Goal: Task Accomplishment & Management: Complete application form

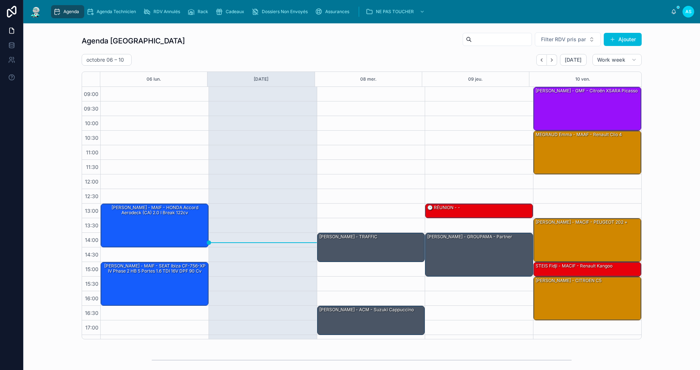
scroll to position [11, 0]
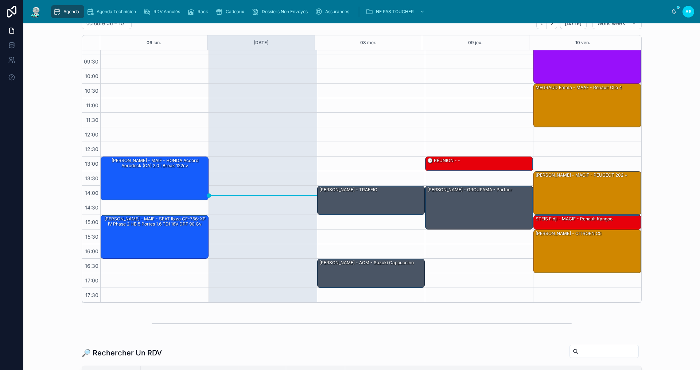
click at [237, 7] on div "Cadeaux" at bounding box center [232, 12] width 32 height 12
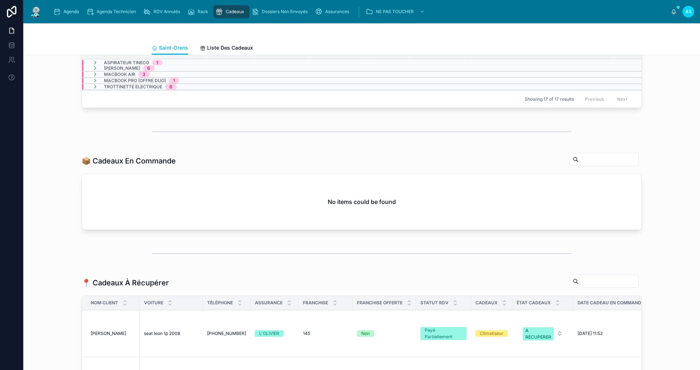
scroll to position [219, 0]
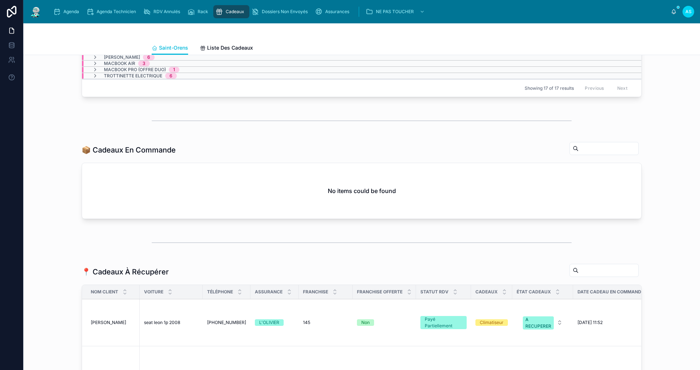
click at [64, 8] on div "Agenda" at bounding box center [67, 12] width 29 height 12
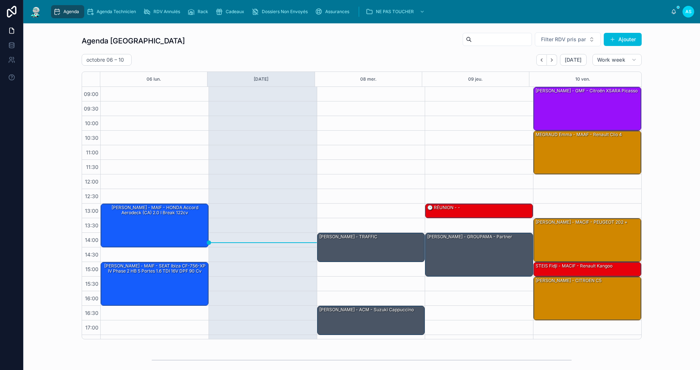
scroll to position [11, 0]
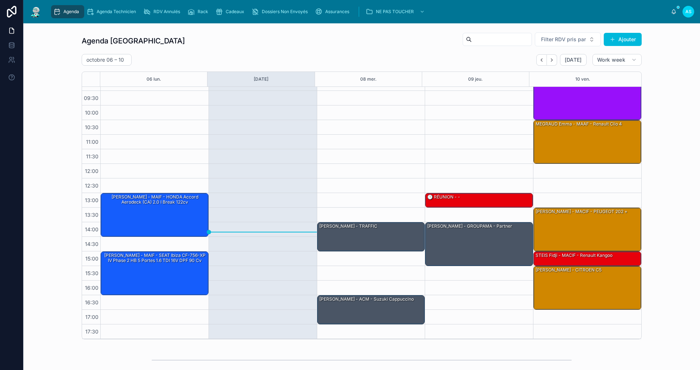
click at [205, 11] on span "Rack" at bounding box center [203, 12] width 11 height 6
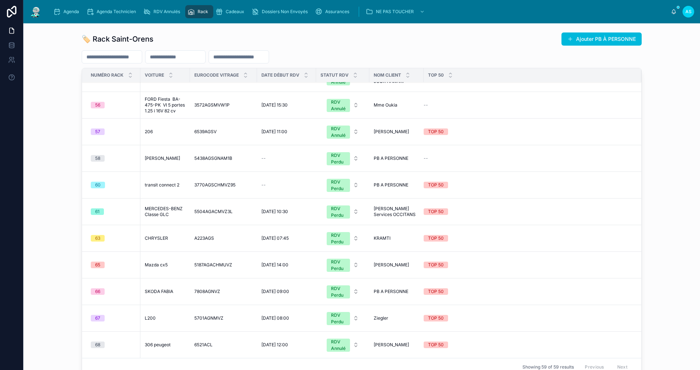
click at [71, 12] on span "Agenda" at bounding box center [71, 12] width 16 height 6
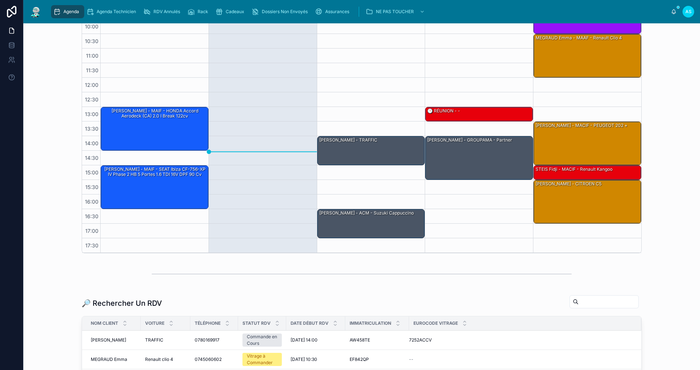
scroll to position [146, 0]
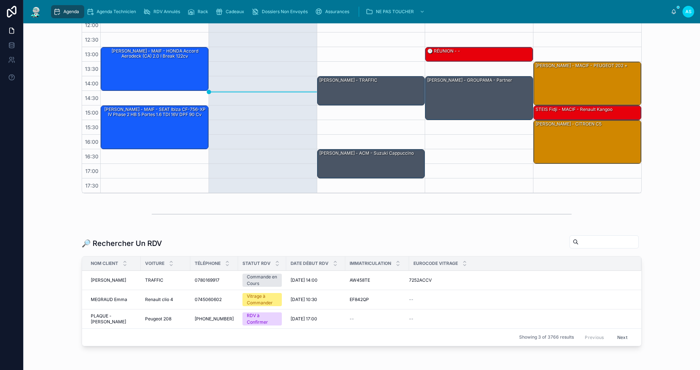
click at [196, 14] on div "Rack" at bounding box center [199, 12] width 24 height 12
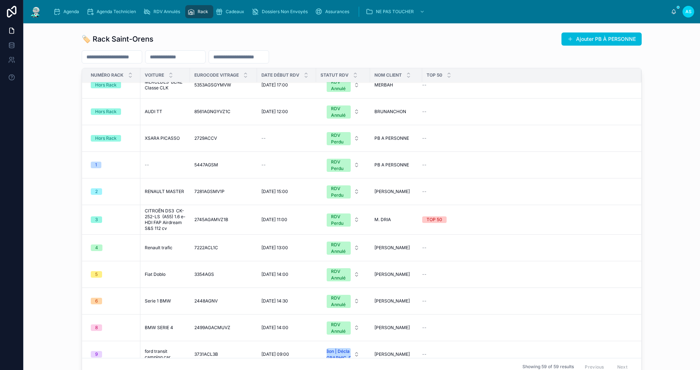
scroll to position [109, 0]
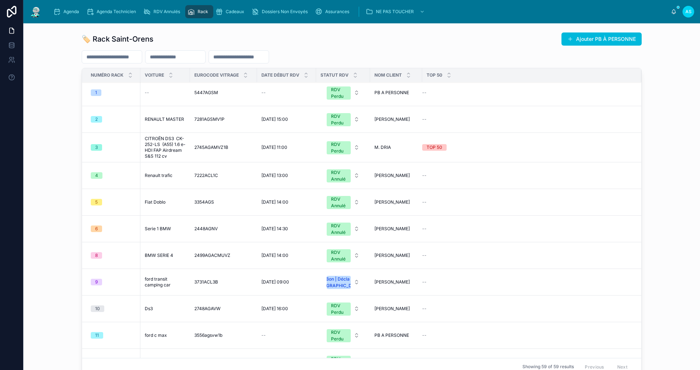
click at [63, 10] on span "Agenda" at bounding box center [71, 12] width 16 height 6
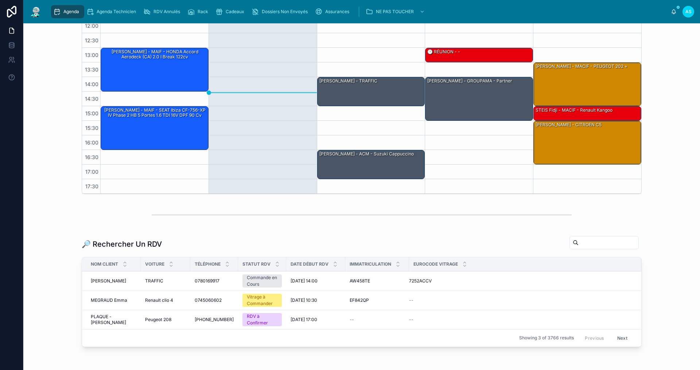
scroll to position [146, 0]
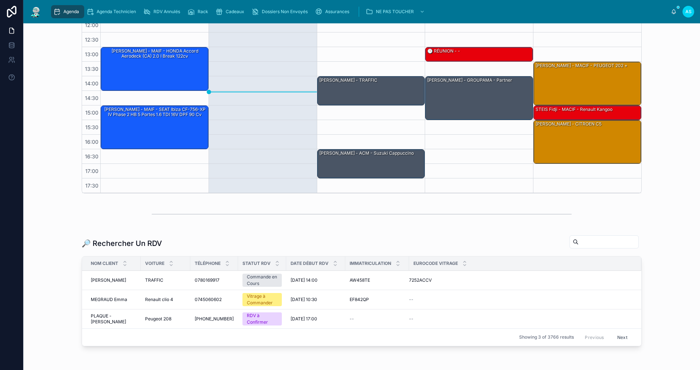
click at [580, 242] on input "text" at bounding box center [609, 242] width 60 height 10
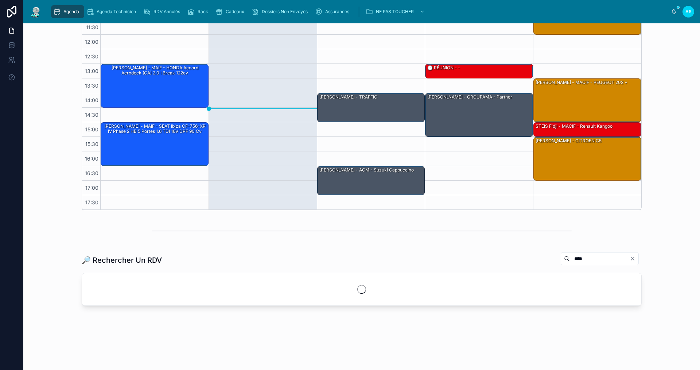
scroll to position [129, 0]
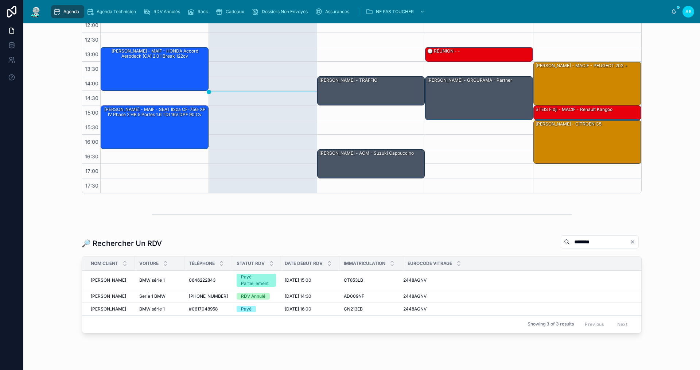
type input "********"
click at [291, 281] on span "[DATE] 15:00" at bounding box center [298, 280] width 27 height 6
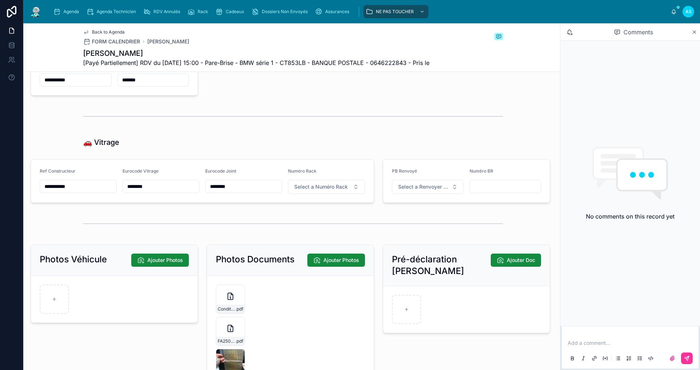
scroll to position [839, 0]
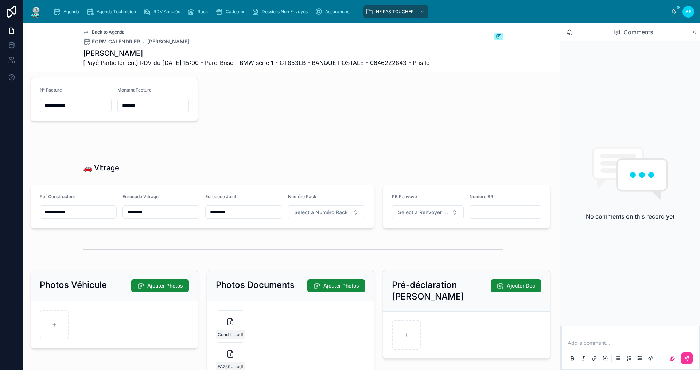
click at [97, 30] on span "Back to Agenda" at bounding box center [108, 32] width 33 height 6
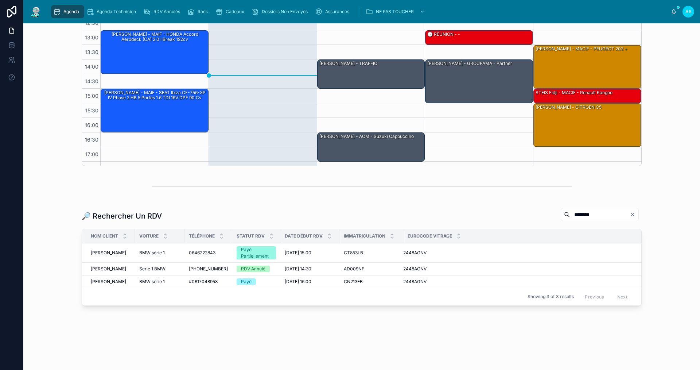
scroll to position [11, 0]
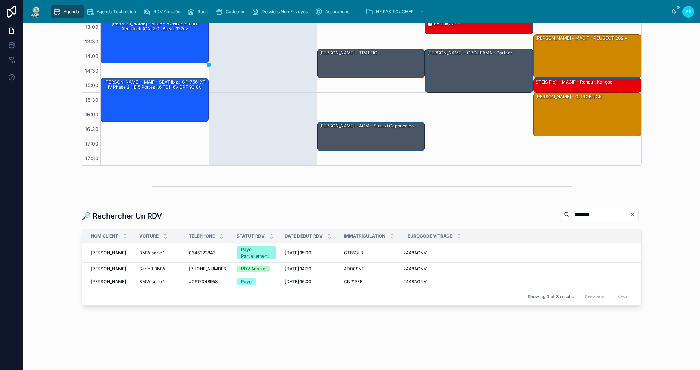
click at [293, 268] on span "[DATE] 14:30" at bounding box center [298, 269] width 27 height 6
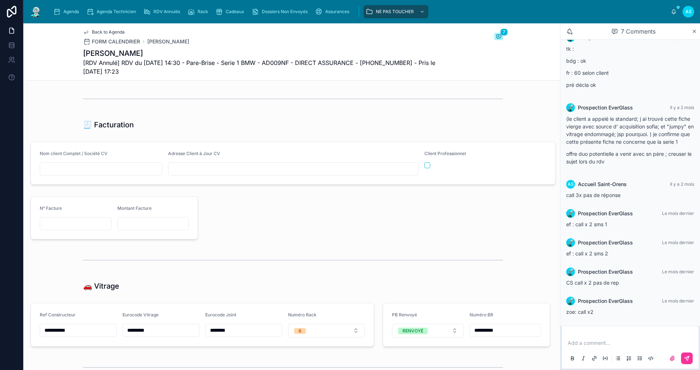
scroll to position [802, 0]
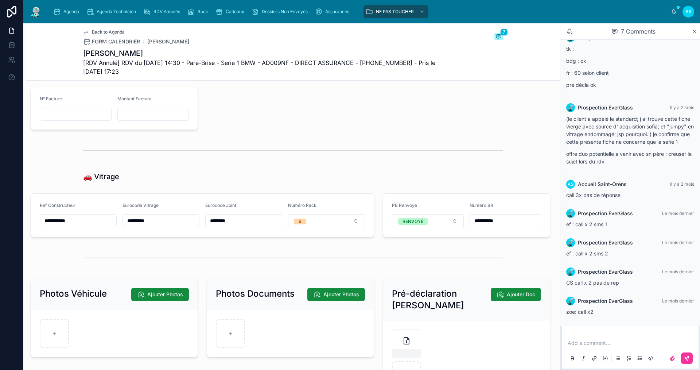
click at [317, 228] on button "6" at bounding box center [326, 221] width 77 height 14
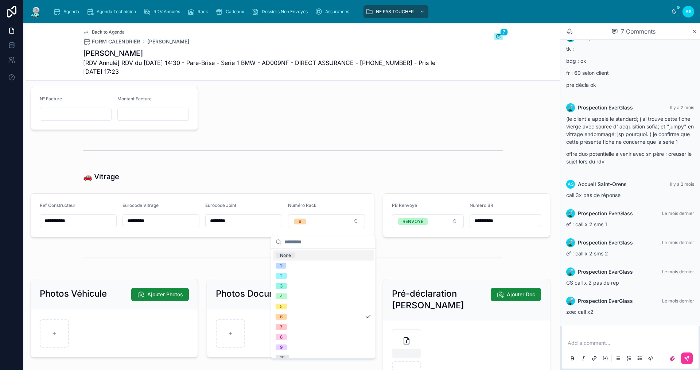
click at [309, 254] on div "None" at bounding box center [323, 255] width 101 height 10
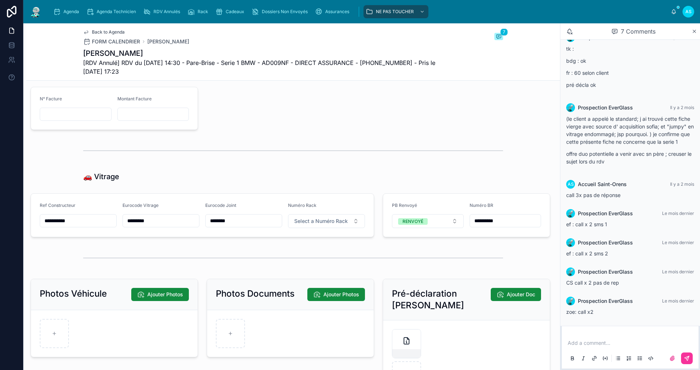
click at [94, 31] on span "Back to Agenda" at bounding box center [108, 32] width 33 height 6
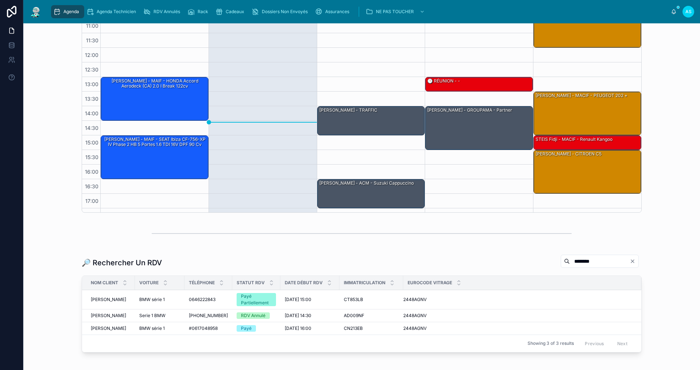
scroll to position [146, 0]
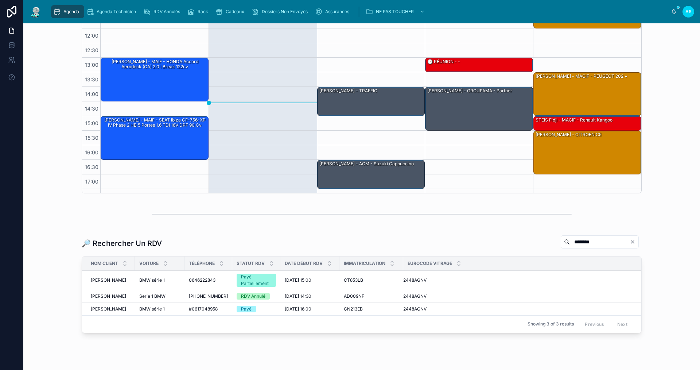
click at [630, 244] on icon "Clear" at bounding box center [633, 242] width 6 height 6
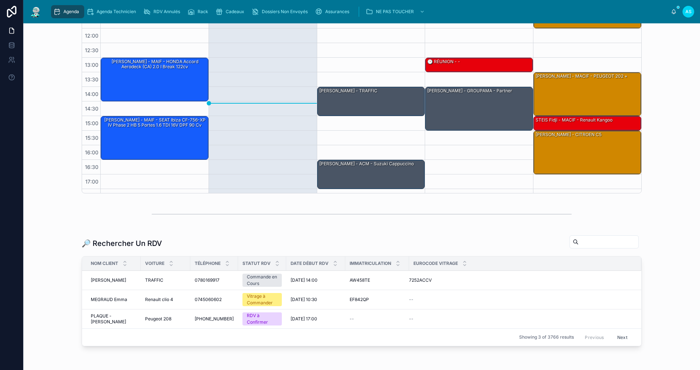
click at [313, 232] on div "🔎 Rechercher Un RDV Nom Client Voiture Téléphone Statut RDV Date Début RDV Imma…" at bounding box center [361, 292] width 665 height 120
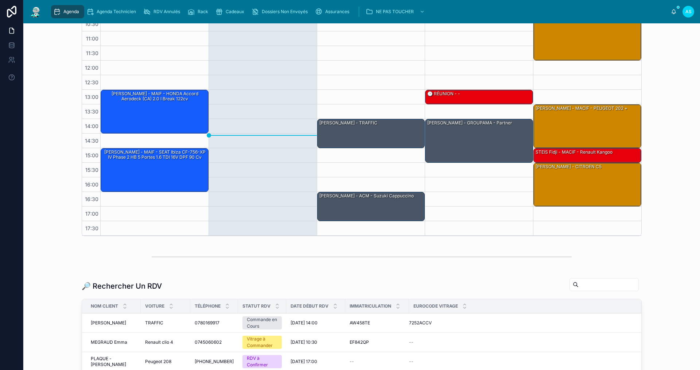
scroll to position [109, 0]
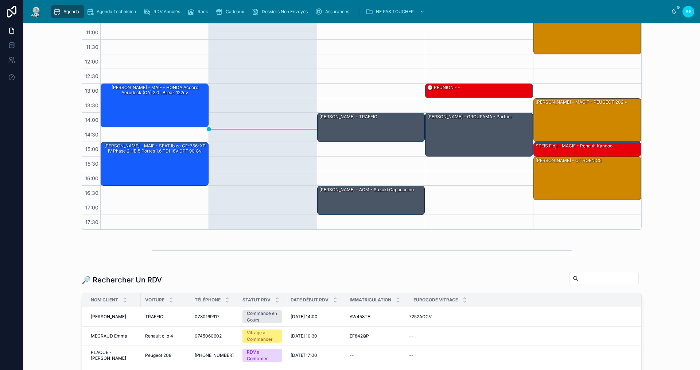
click at [579, 289] on div "🔎 Rechercher Un RDV Nom Client Voiture Téléphone Statut RDV Date Début RDV Imma…" at bounding box center [362, 326] width 560 height 111
click at [579, 278] on input "text" at bounding box center [609, 278] width 60 height 10
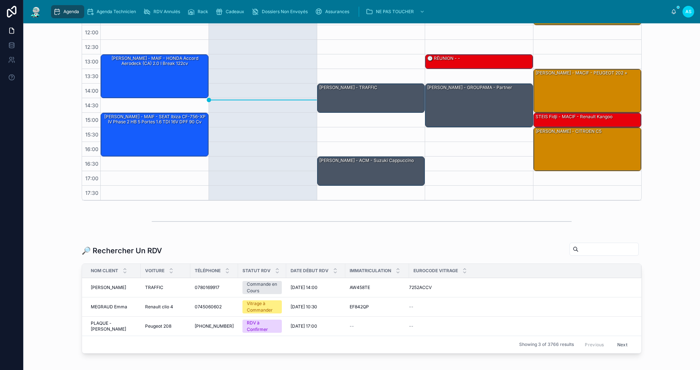
scroll to position [182, 0]
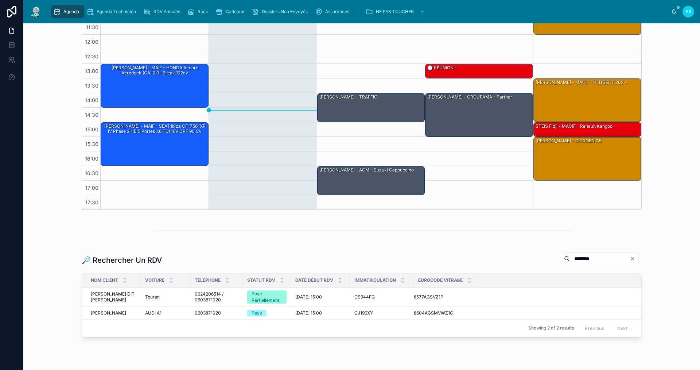
scroll to position [160, 0]
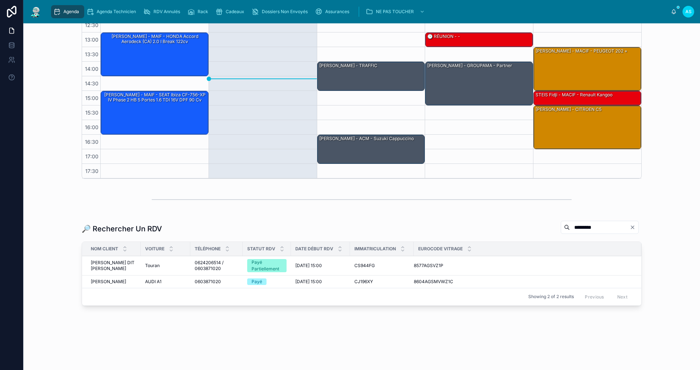
type input "*********"
click at [154, 266] on span "Touran" at bounding box center [152, 266] width 15 height 6
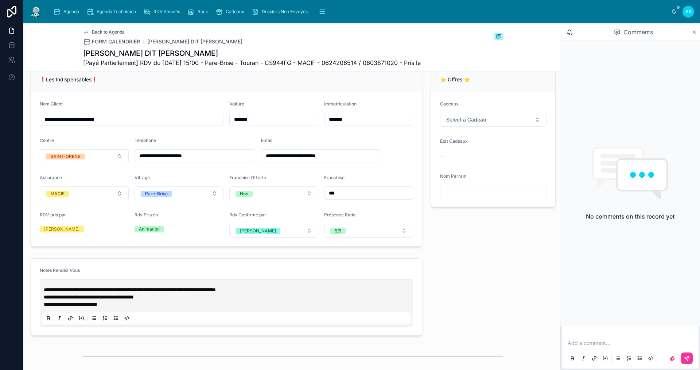
scroll to position [146, 0]
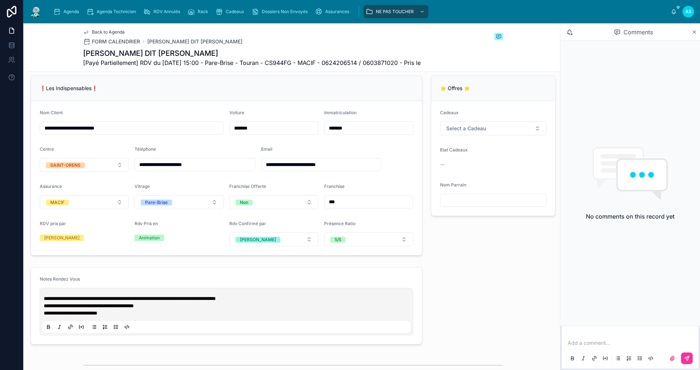
drag, startPoint x: 695, startPoint y: 33, endPoint x: 691, endPoint y: 36, distance: 4.5
click at [694, 33] on icon at bounding box center [694, 32] width 5 height 6
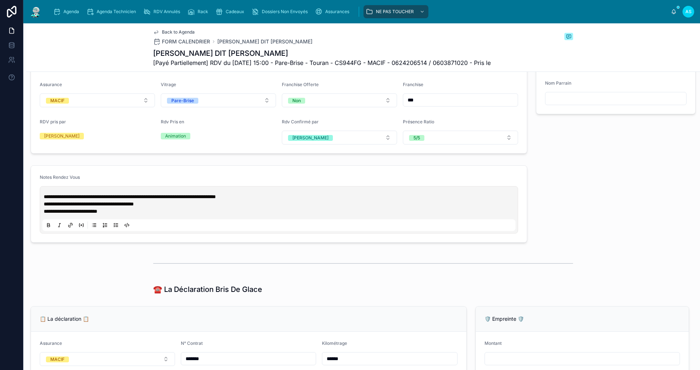
scroll to position [250, 0]
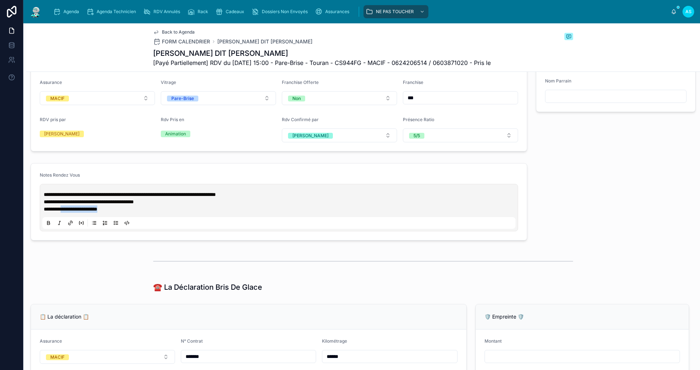
drag, startPoint x: 116, startPoint y: 209, endPoint x: 67, endPoint y: 210, distance: 49.2
click at [67, 210] on p "**********" at bounding box center [280, 208] width 473 height 7
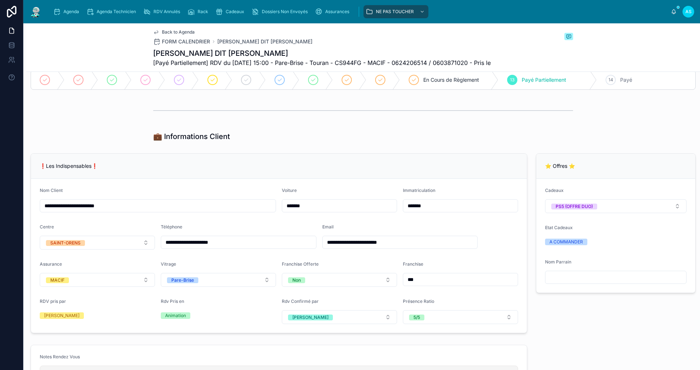
scroll to position [182, 0]
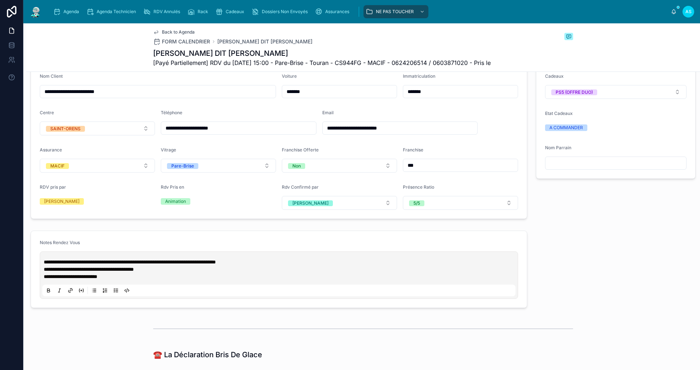
click at [128, 281] on div "**********" at bounding box center [278, 275] width 473 height 42
click at [128, 280] on p "**********" at bounding box center [280, 276] width 473 height 7
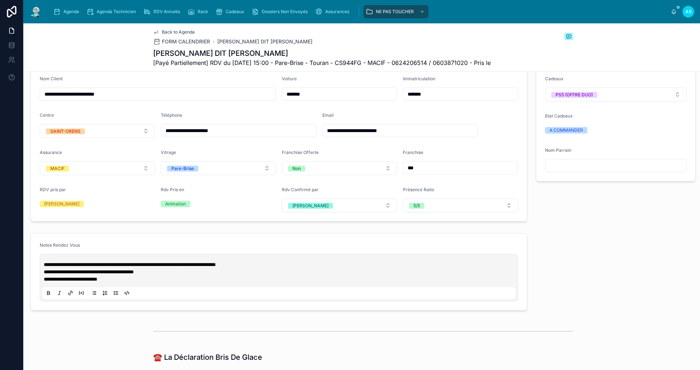
scroll to position [0, 0]
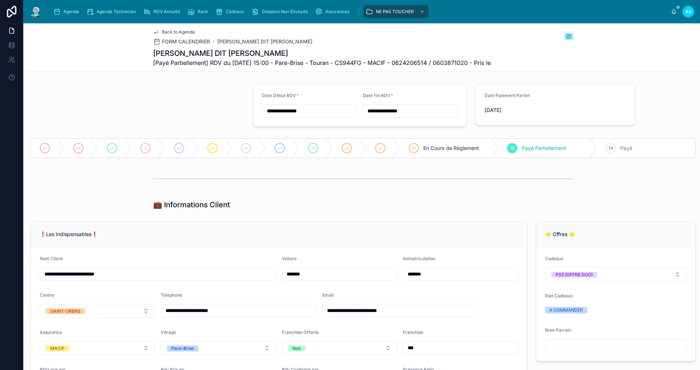
click at [168, 30] on span "Back to Agenda" at bounding box center [178, 32] width 33 height 6
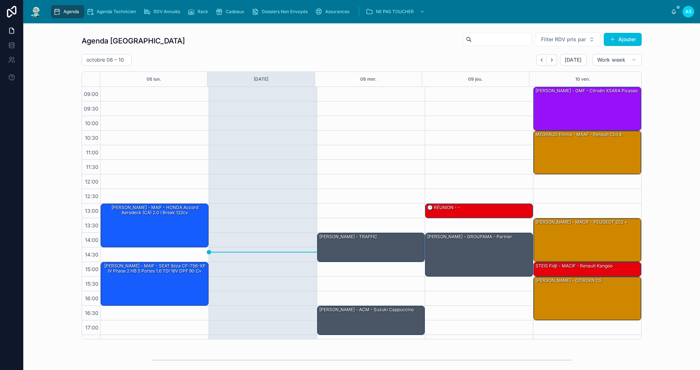
scroll to position [11, 0]
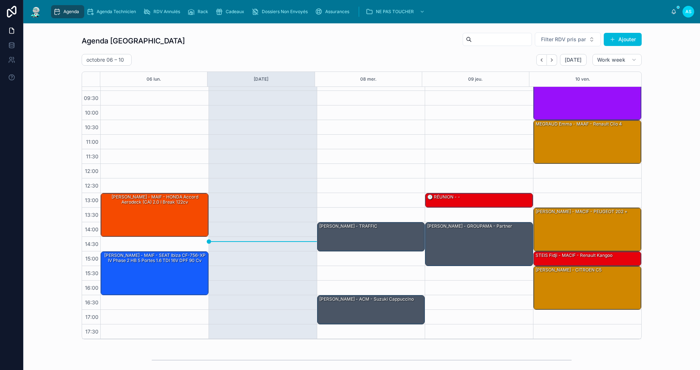
click at [485, 37] on input "text" at bounding box center [502, 39] width 60 height 10
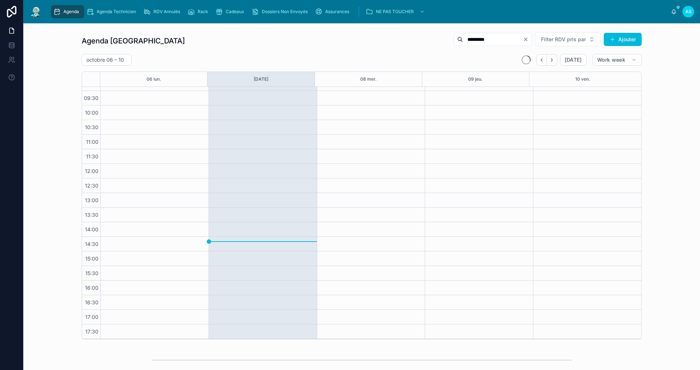
type input "*********"
click at [523, 39] on icon "Clear" at bounding box center [526, 39] width 6 height 6
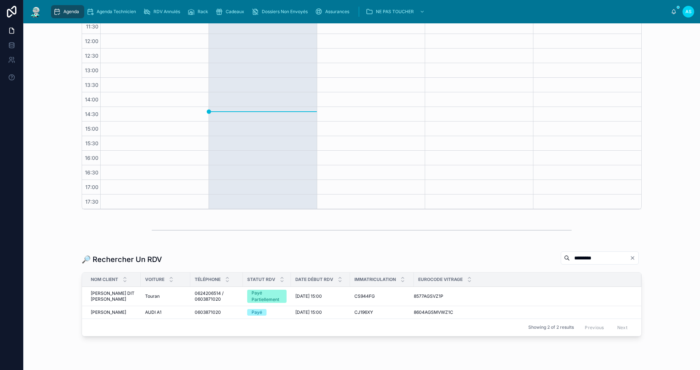
scroll to position [146, 0]
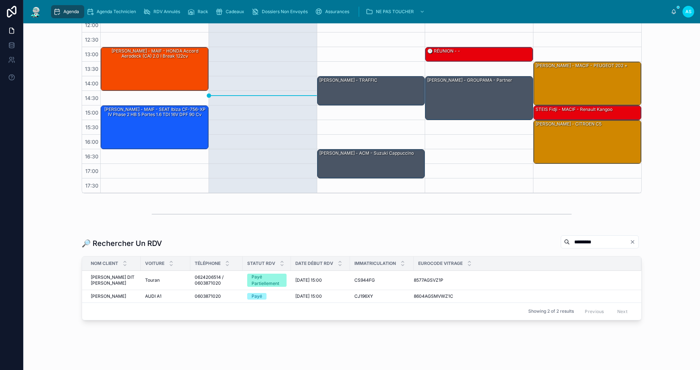
drag, startPoint x: 588, startPoint y: 242, endPoint x: 577, endPoint y: 242, distance: 10.9
click at [588, 242] on input "*********" at bounding box center [600, 242] width 60 height 10
click at [237, 14] on span "Cadeaux" at bounding box center [235, 12] width 19 height 6
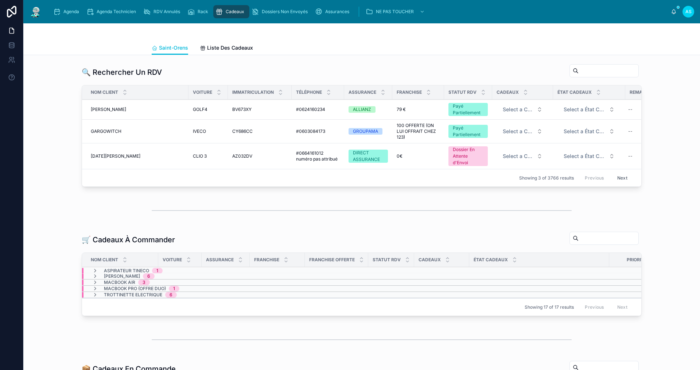
click at [579, 72] on input "text" at bounding box center [609, 71] width 60 height 10
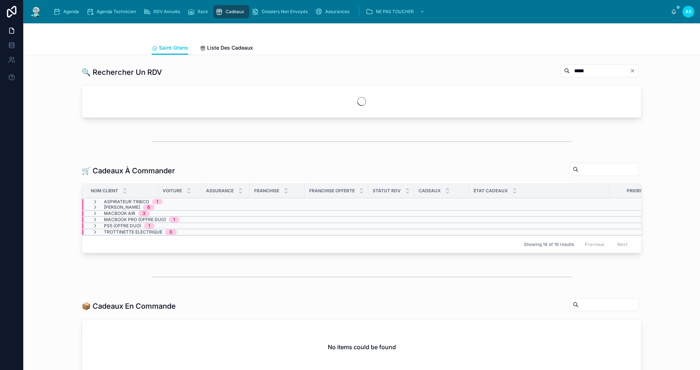
click at [572, 74] on input "*****" at bounding box center [600, 71] width 60 height 10
type input "*********"
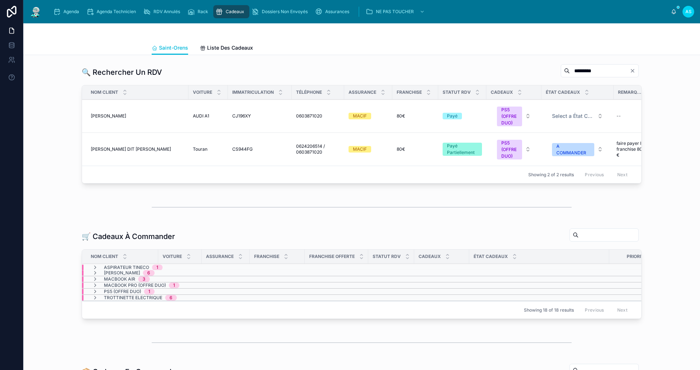
click at [529, 115] on button "PS5 (OFFRE DUO)" at bounding box center [514, 116] width 46 height 26
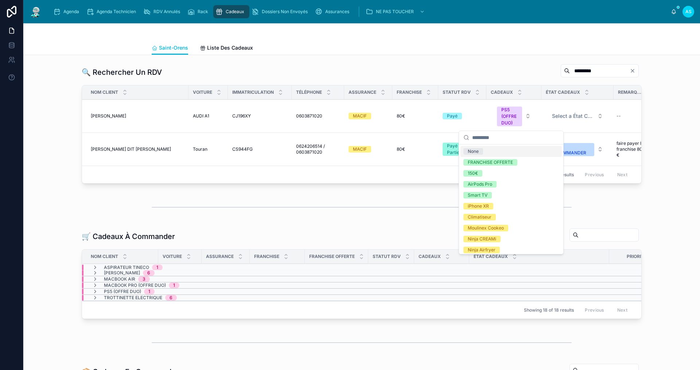
click at [481, 149] on span "None" at bounding box center [474, 151] width 20 height 7
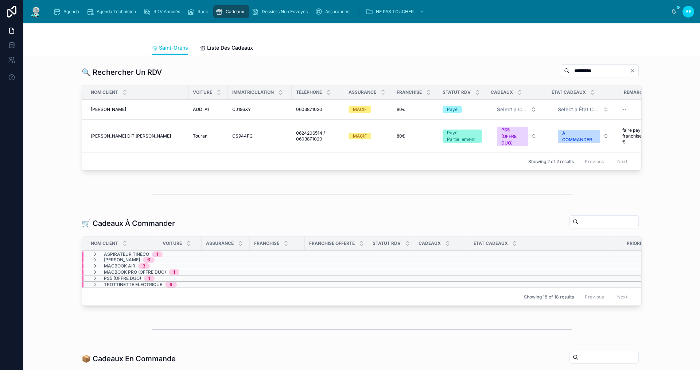
click at [137, 135] on span "[PERSON_NAME] DIT [PERSON_NAME]" at bounding box center [131, 136] width 80 height 6
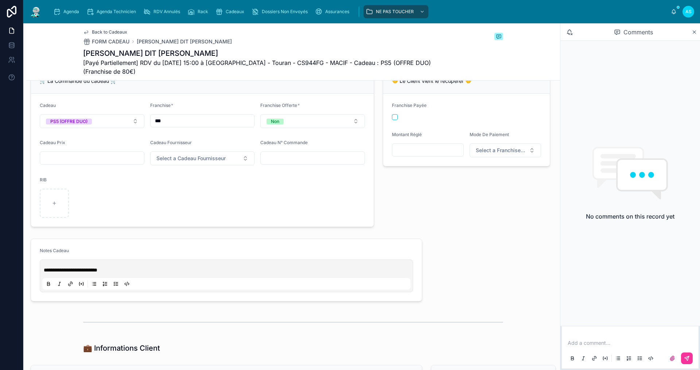
scroll to position [219, 0]
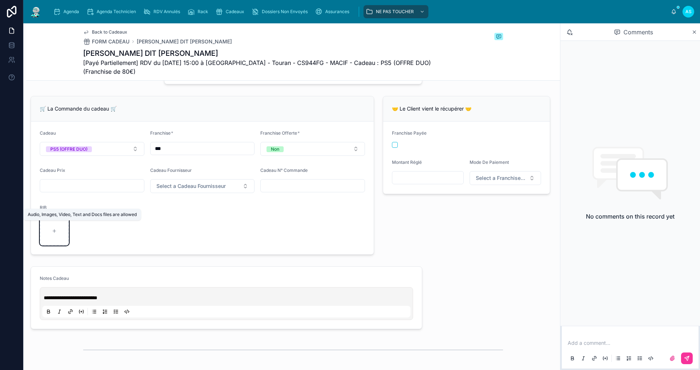
click at [42, 237] on div at bounding box center [54, 230] width 29 height 29
type input "**********"
click at [117, 301] on p "**********" at bounding box center [228, 297] width 368 height 7
click at [594, 339] on div "Add a comment..." at bounding box center [630, 350] width 128 height 31
click at [595, 344] on p at bounding box center [632, 342] width 128 height 7
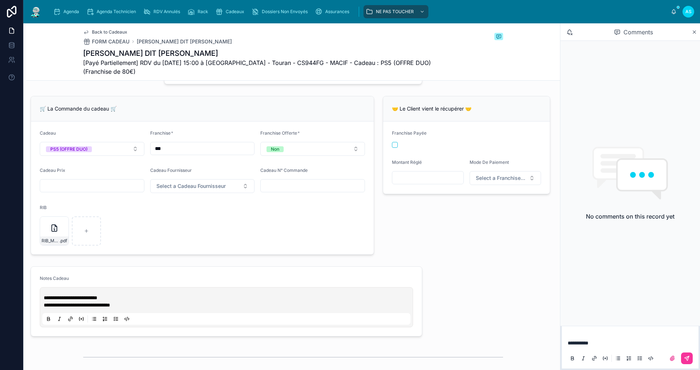
click at [688, 353] on button at bounding box center [687, 358] width 12 height 12
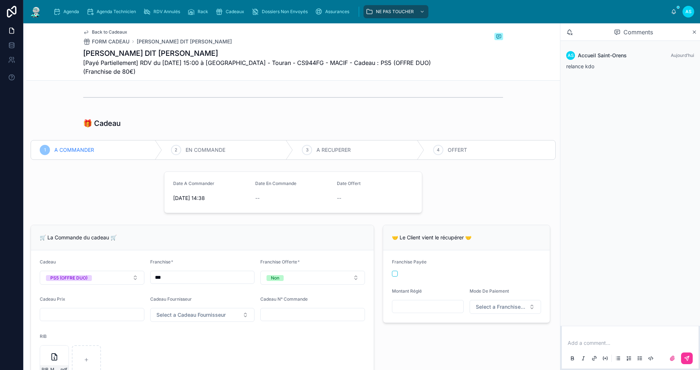
scroll to position [73, 0]
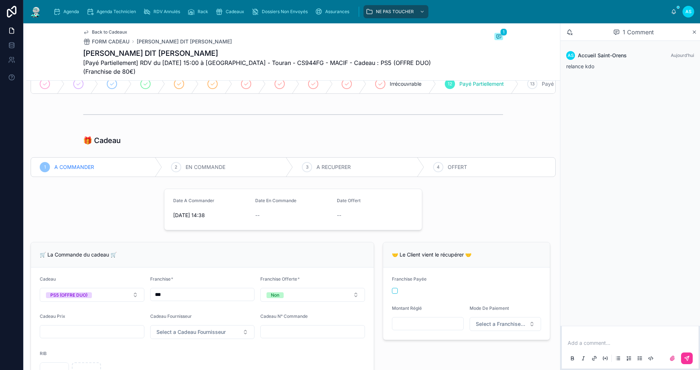
click at [65, 15] on div "Agenda" at bounding box center [67, 12] width 29 height 12
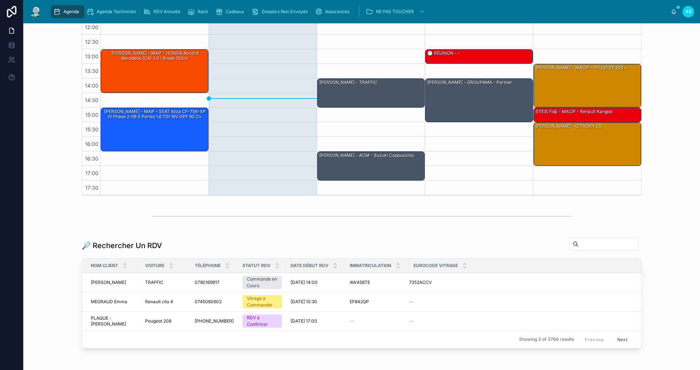
scroll to position [146, 0]
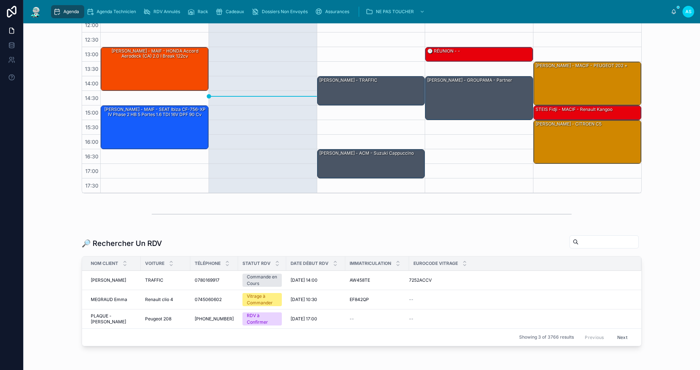
click at [579, 244] on input "text" at bounding box center [609, 242] width 60 height 10
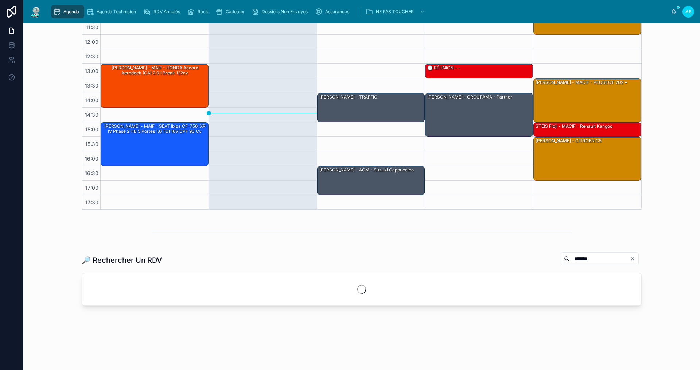
scroll to position [146, 0]
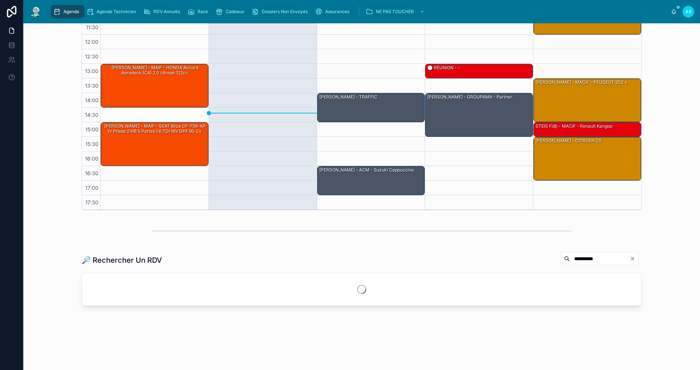
scroll to position [146, 0]
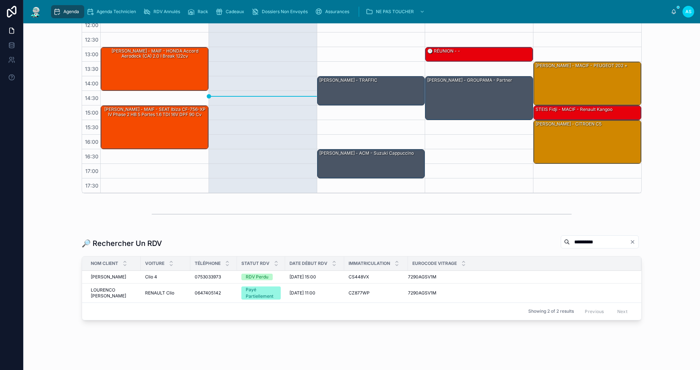
type input "**********"
click at [217, 276] on span "0753033973" at bounding box center [208, 277] width 26 height 6
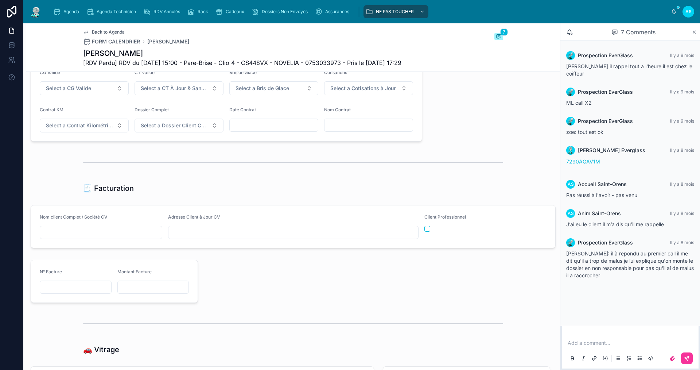
scroll to position [730, 0]
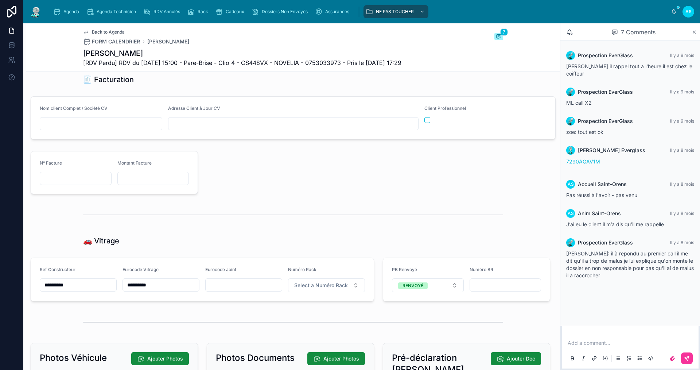
click at [424, 289] on span "RENVOYÉ" at bounding box center [413, 285] width 30 height 7
click at [407, 322] on div "None" at bounding box center [423, 319] width 101 height 11
click at [326, 288] on span "Select a Numéro Rack" at bounding box center [321, 285] width 54 height 7
click at [291, 228] on div "6" at bounding box center [323, 230] width 101 height 10
click at [61, 7] on div "Agenda" at bounding box center [67, 12] width 29 height 12
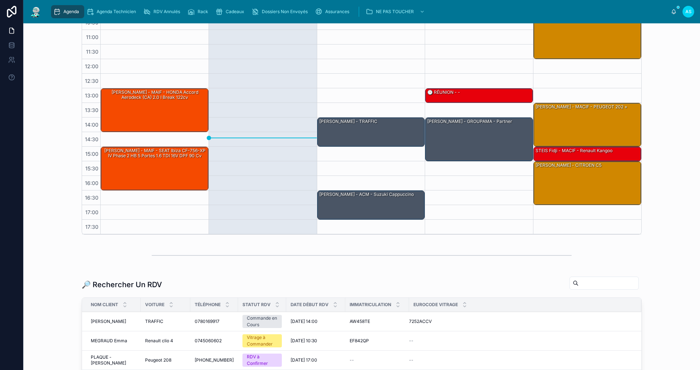
scroll to position [109, 0]
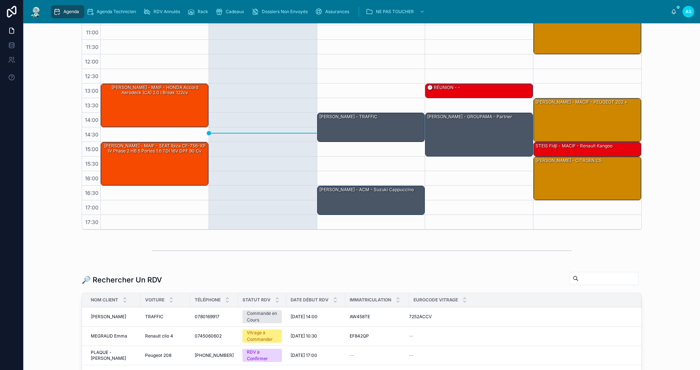
click at [588, 281] on input "text" at bounding box center [609, 278] width 60 height 10
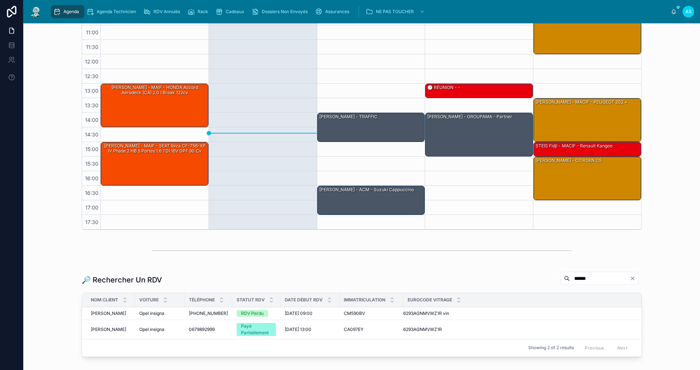
type input "******"
click at [139, 313] on span "Opel insigna" at bounding box center [151, 313] width 25 height 6
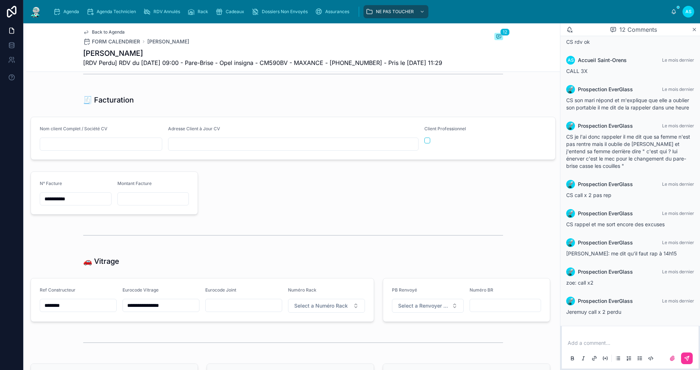
scroll to position [802, 0]
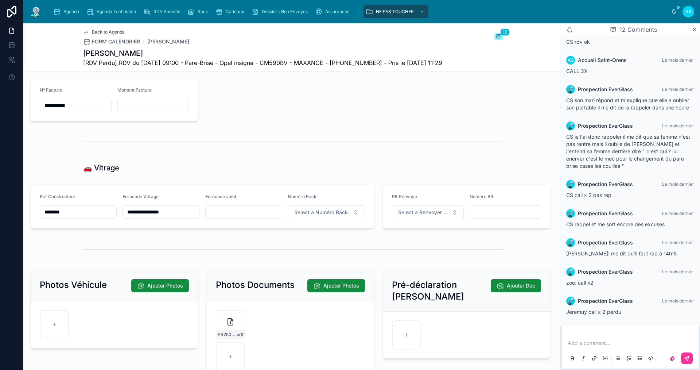
click at [322, 216] on span "Select a Numéro Rack" at bounding box center [321, 212] width 54 height 7
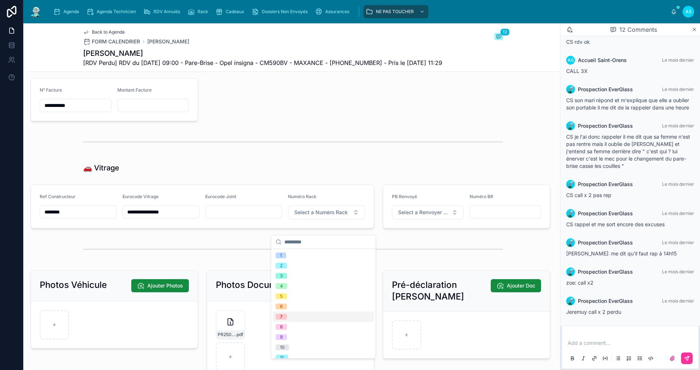
click at [299, 318] on div "7" at bounding box center [323, 317] width 101 height 10
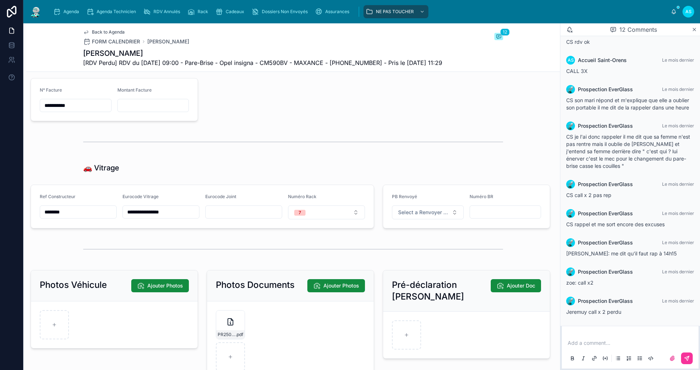
click at [100, 30] on span "Back to Agenda" at bounding box center [108, 32] width 33 height 6
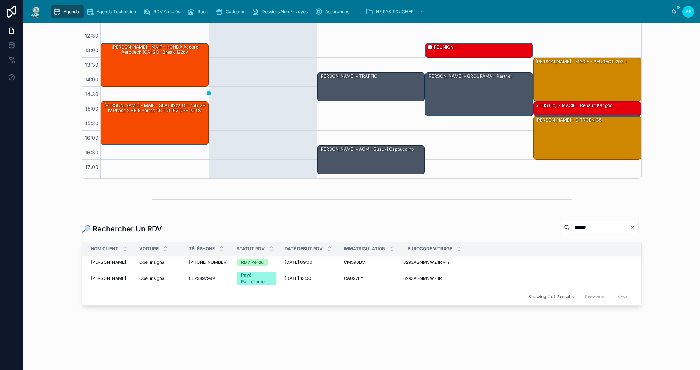
scroll to position [11, 0]
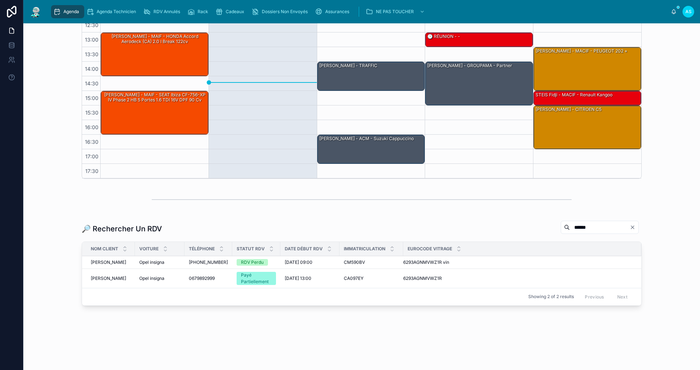
click at [632, 224] on div "******" at bounding box center [600, 227] width 78 height 13
click at [632, 225] on icon "Clear" at bounding box center [633, 227] width 6 height 6
click at [608, 232] on input "text" at bounding box center [609, 227] width 60 height 10
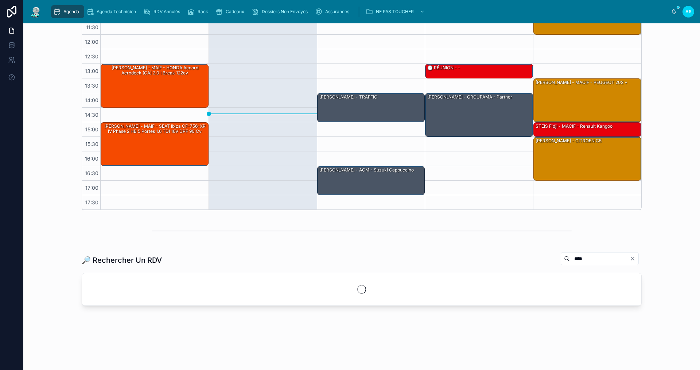
scroll to position [160, 0]
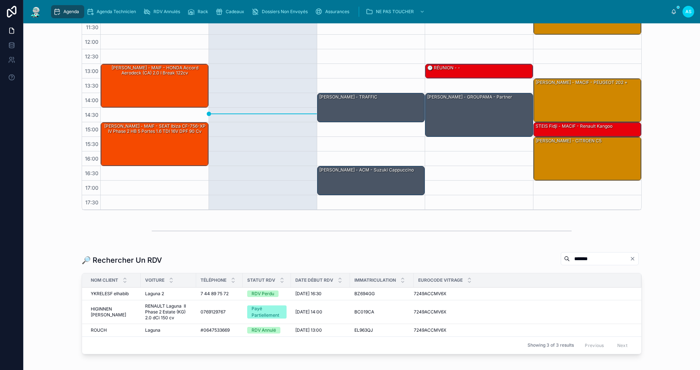
scroll to position [160, 0]
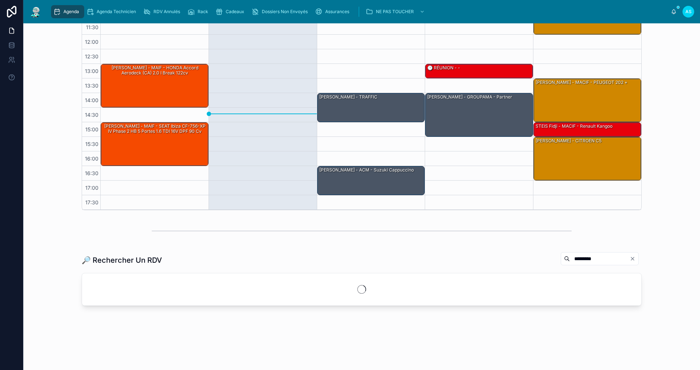
scroll to position [160, 0]
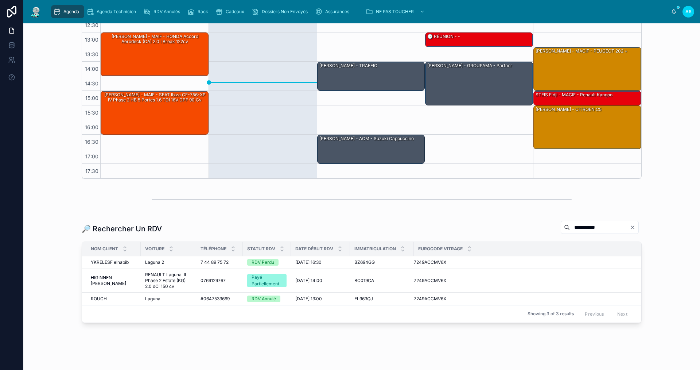
type input "**********"
click at [256, 260] on div "RDV Perdu" at bounding box center [263, 262] width 23 height 7
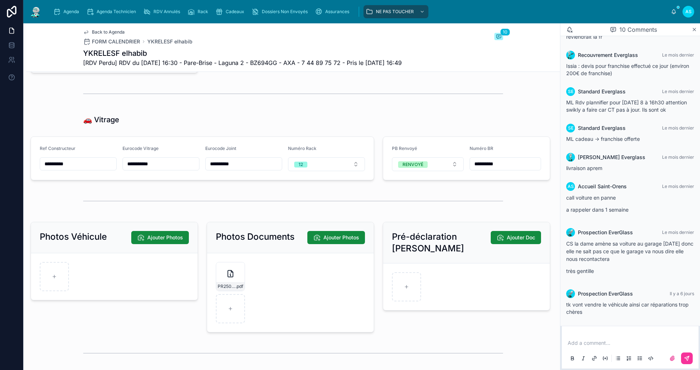
scroll to position [875, 0]
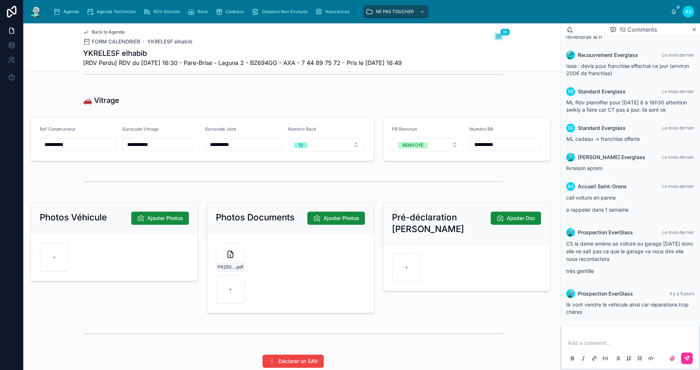
click at [325, 150] on button "12" at bounding box center [326, 145] width 77 height 14
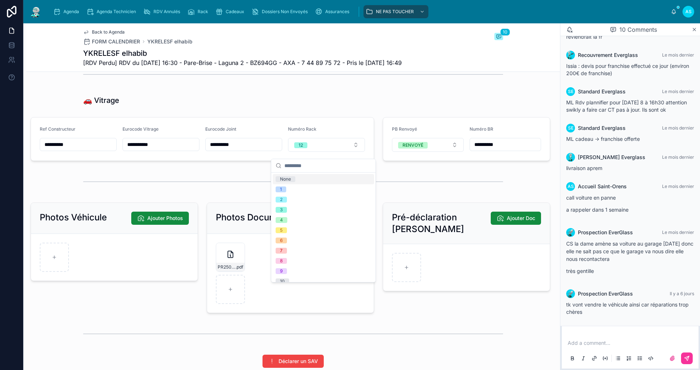
click at [313, 178] on div "None" at bounding box center [323, 179] width 101 height 10
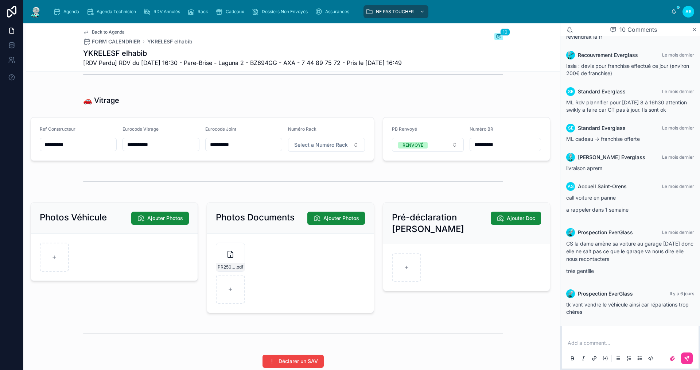
click at [105, 30] on span "Back to Agenda" at bounding box center [108, 32] width 33 height 6
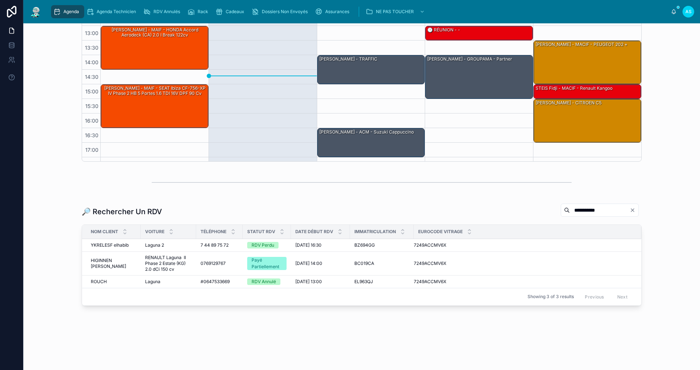
scroll to position [11, 0]
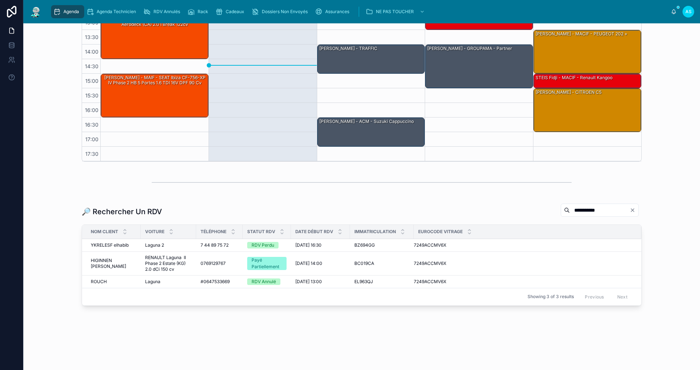
click at [630, 212] on icon "Clear" at bounding box center [633, 210] width 6 height 6
click at [602, 209] on input "text" at bounding box center [609, 210] width 60 height 10
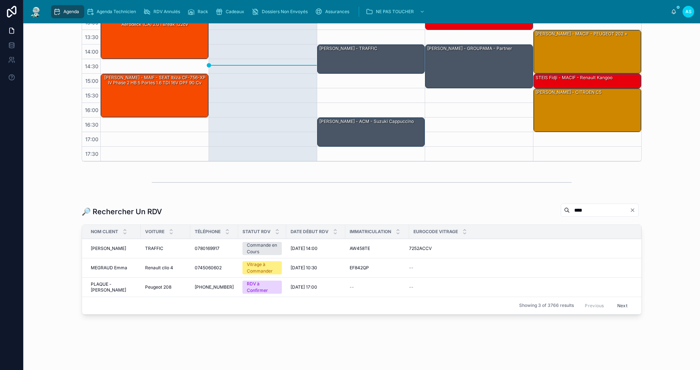
scroll to position [129, 0]
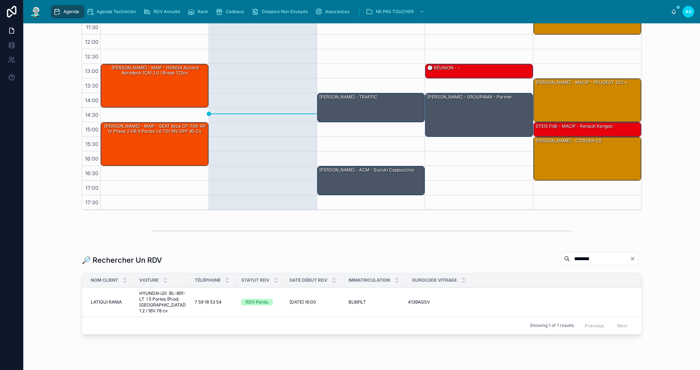
scroll to position [158, 0]
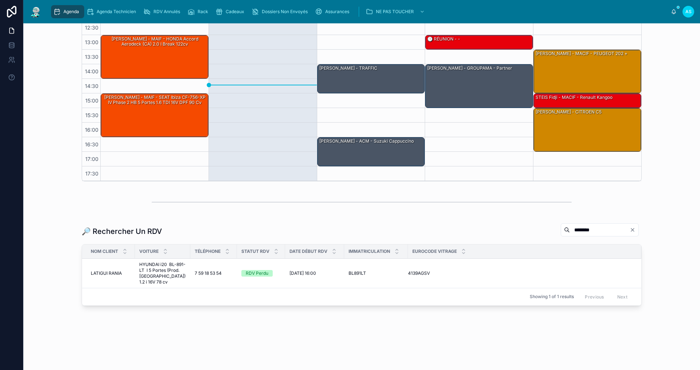
type input "********"
click at [152, 273] on span "HYUNDAI i20 BL-891-LT I 5 Portes (Prod. [GEOGRAPHIC_DATA]) 1.2 i 16V 78 cv" at bounding box center [162, 273] width 47 height 23
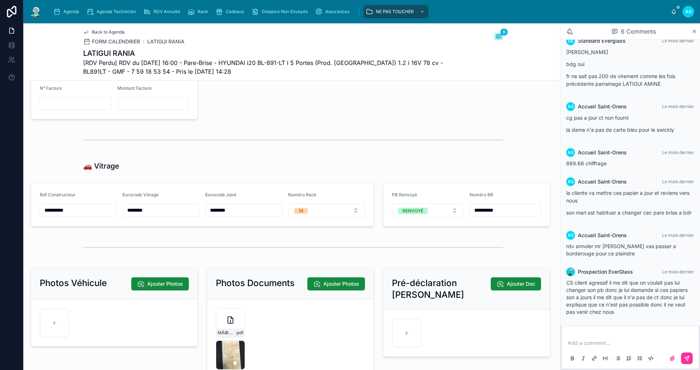
scroll to position [839, 0]
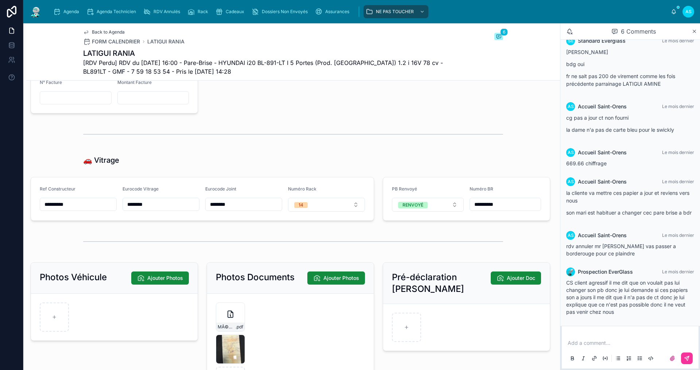
click at [321, 211] on button "14" at bounding box center [326, 205] width 77 height 14
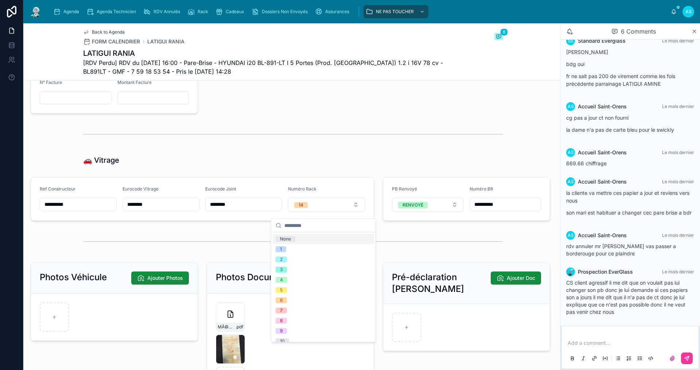
click at [295, 240] on span "None" at bounding box center [286, 239] width 20 height 6
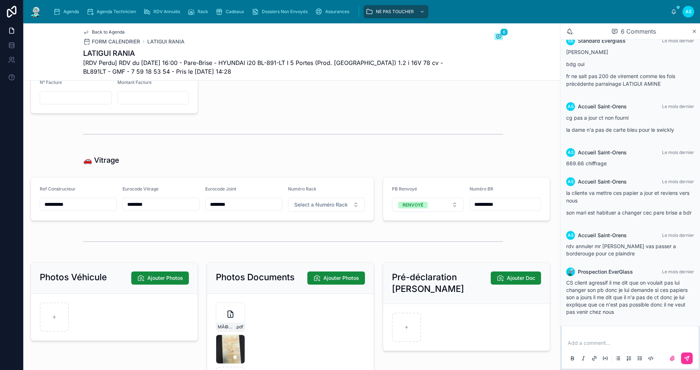
click at [111, 31] on span "Back to Agenda" at bounding box center [108, 32] width 33 height 6
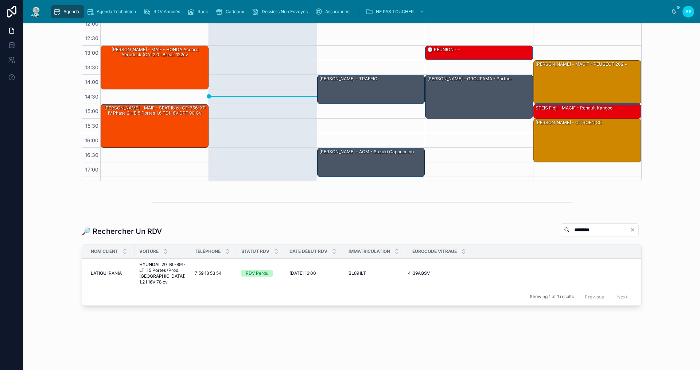
scroll to position [11, 0]
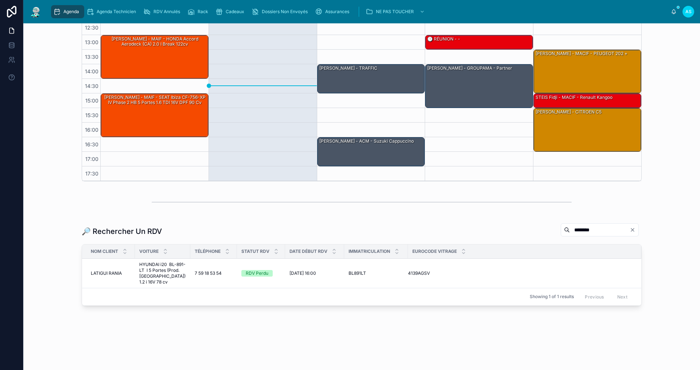
click at [631, 230] on icon "Clear" at bounding box center [632, 229] width 3 height 3
click at [599, 231] on input "text" at bounding box center [609, 230] width 60 height 10
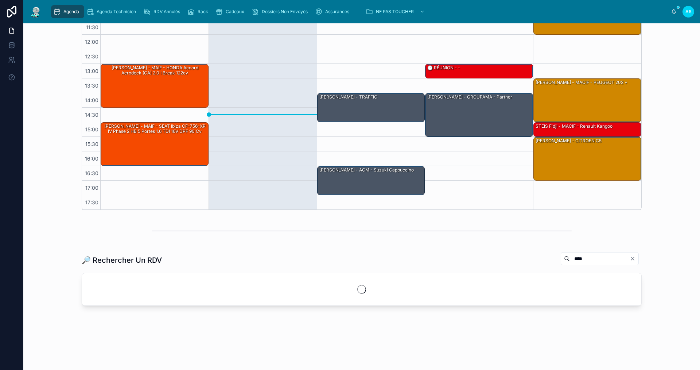
scroll to position [158, 0]
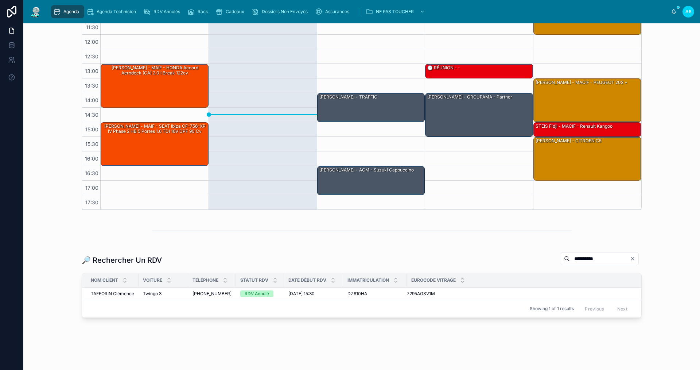
scroll to position [141, 0]
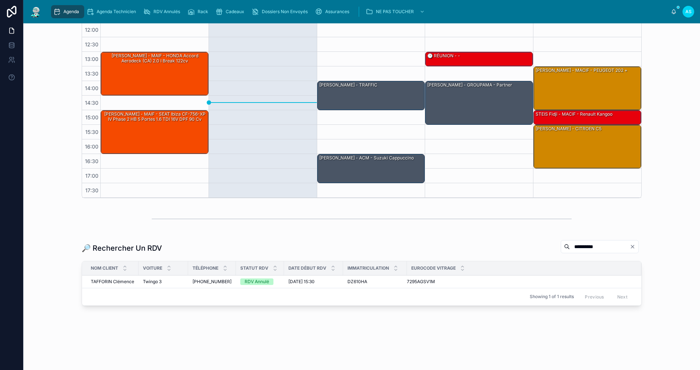
type input "**********"
click at [195, 282] on span "[PHONE_NUMBER]" at bounding box center [212, 282] width 39 height 6
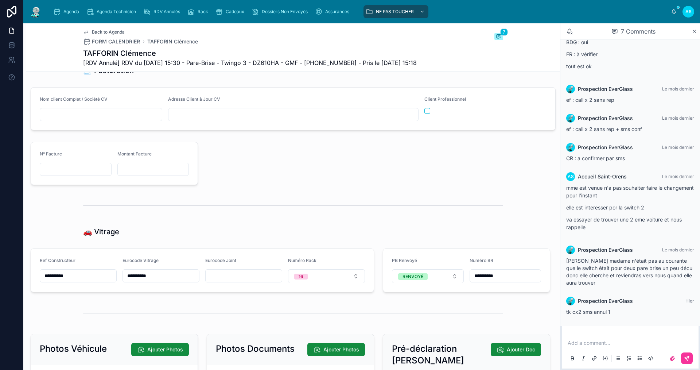
scroll to position [839, 0]
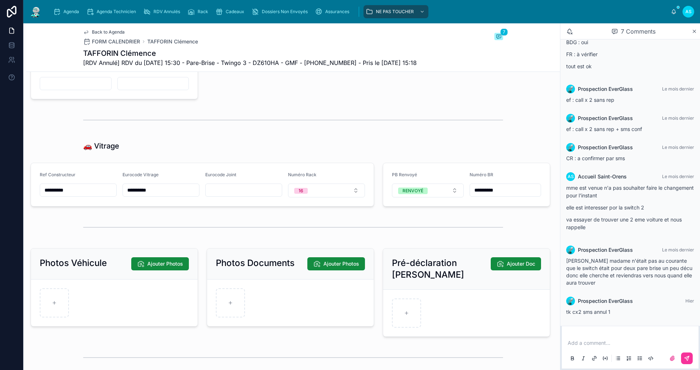
click at [327, 190] on button "16" at bounding box center [326, 190] width 77 height 14
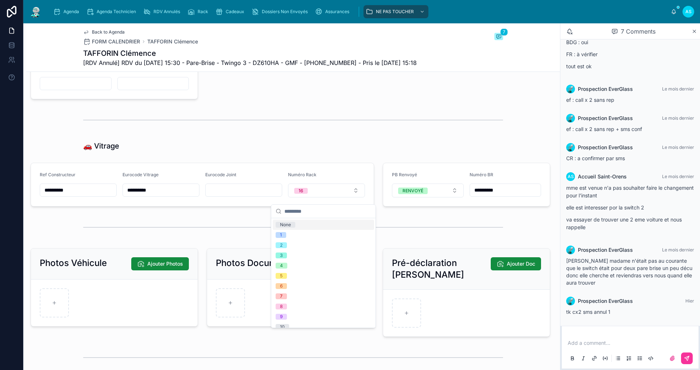
click at [296, 223] on div "None" at bounding box center [323, 225] width 101 height 10
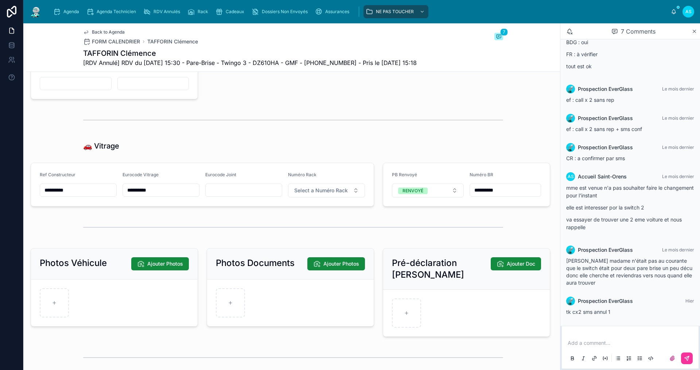
click at [100, 31] on span "Back to Agenda" at bounding box center [108, 32] width 33 height 6
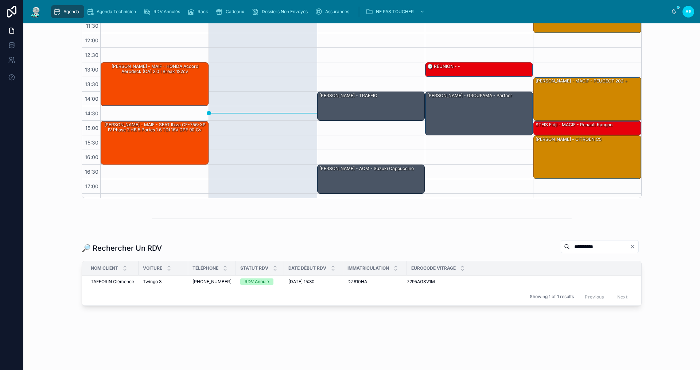
scroll to position [11, 0]
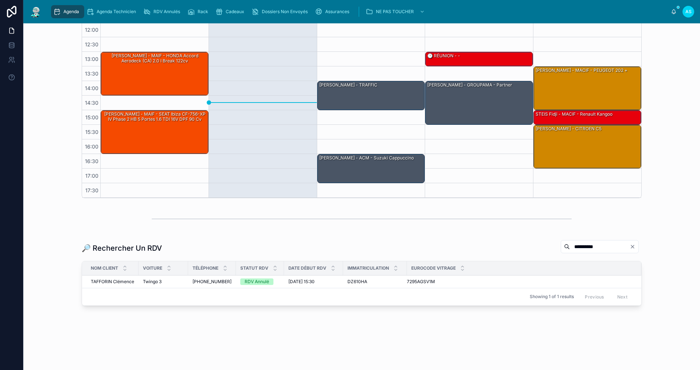
click at [630, 246] on icon "Clear" at bounding box center [633, 247] width 6 height 6
click at [621, 245] on input "text" at bounding box center [609, 246] width 60 height 10
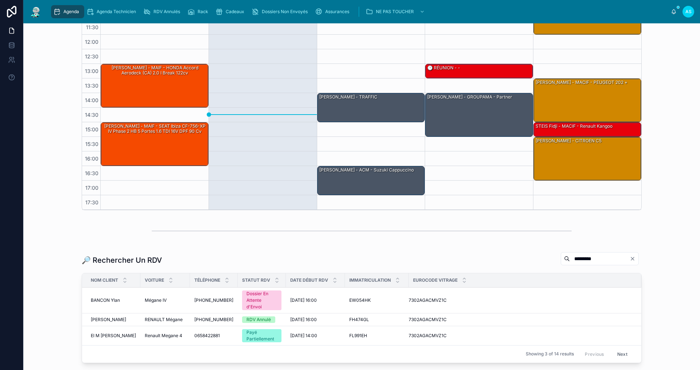
scroll to position [141, 0]
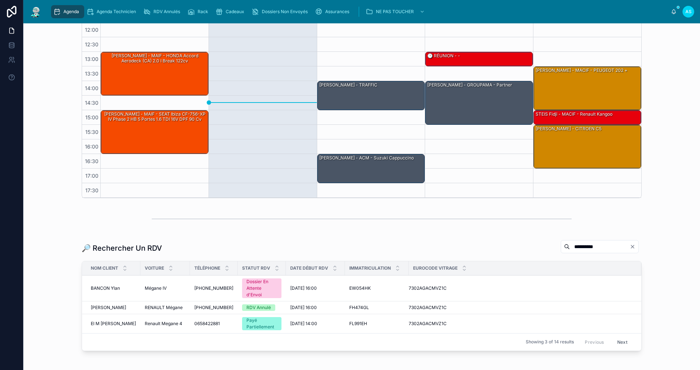
type input "**********"
click at [309, 307] on span "[DATE] 16:00" at bounding box center [303, 308] width 27 height 6
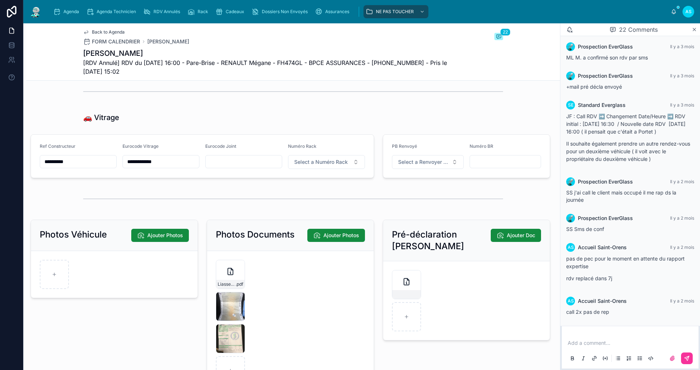
scroll to position [948, 0]
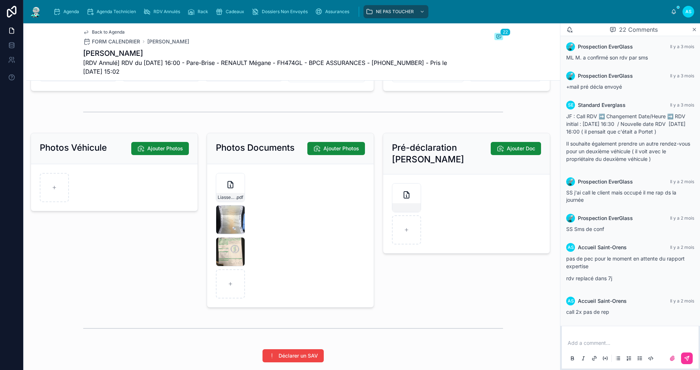
click at [94, 30] on span "Back to Agenda" at bounding box center [108, 32] width 33 height 6
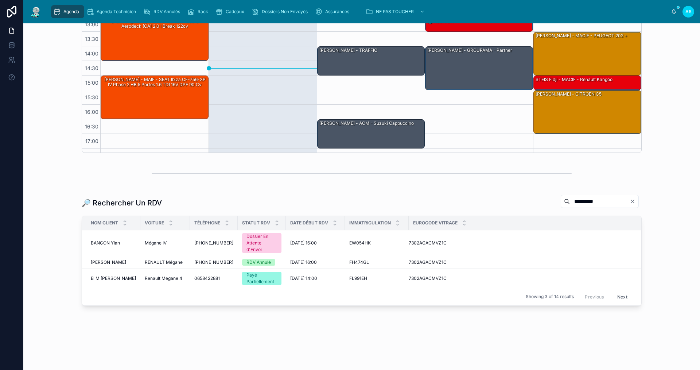
scroll to position [11, 0]
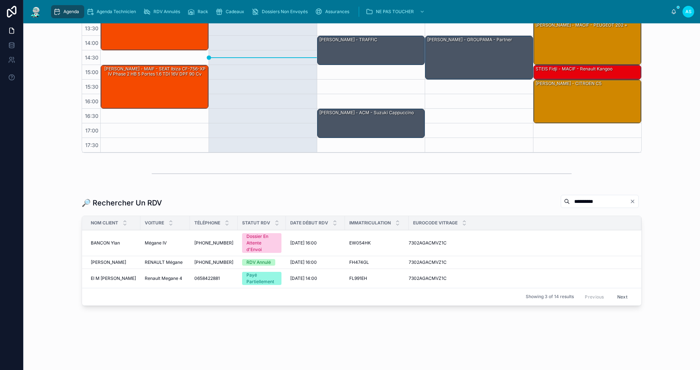
click at [298, 243] on span "[DATE] 16:00" at bounding box center [303, 243] width 27 height 6
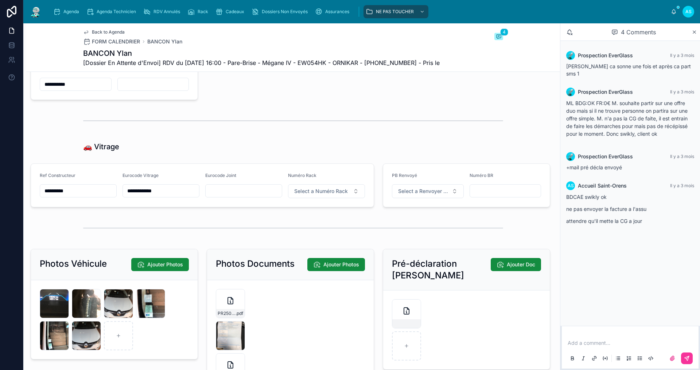
scroll to position [1035, 0]
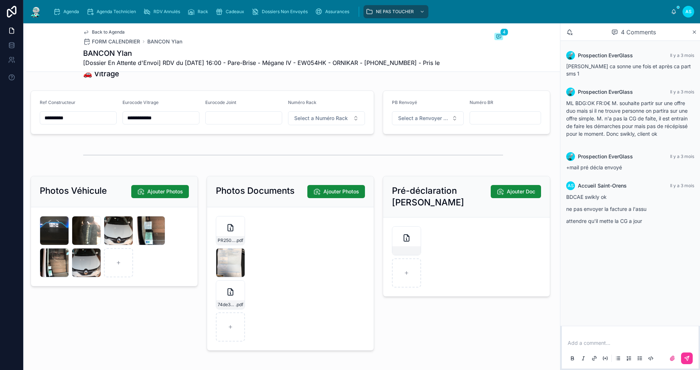
click at [312, 122] on span "Select a Numéro Rack" at bounding box center [321, 118] width 54 height 7
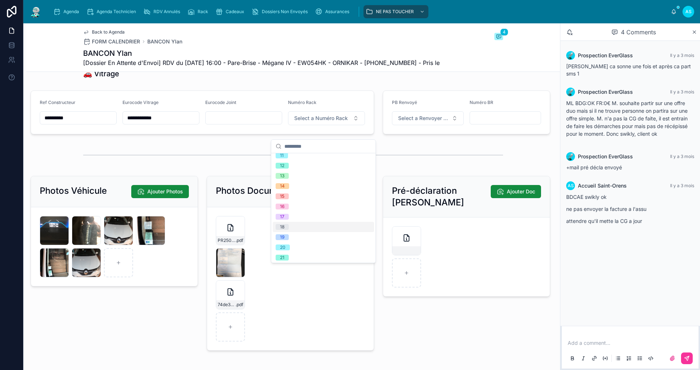
scroll to position [109, 0]
click at [293, 213] on div "17" at bounding box center [323, 214] width 101 height 10
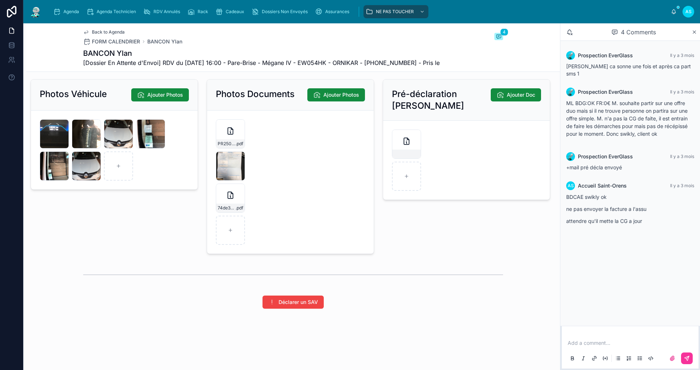
scroll to position [1144, 0]
click at [94, 30] on span "Back to Agenda" at bounding box center [108, 32] width 33 height 6
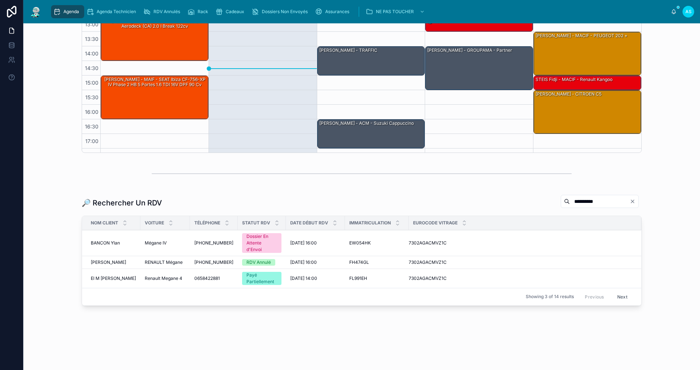
scroll to position [11, 0]
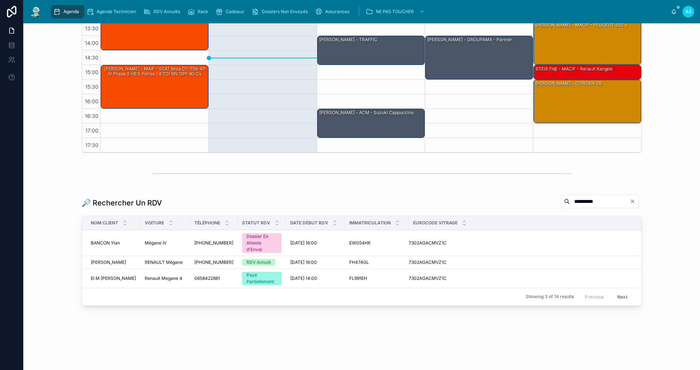
click at [633, 202] on button "Clear" at bounding box center [634, 201] width 9 height 6
click at [601, 201] on input "text" at bounding box center [609, 201] width 60 height 10
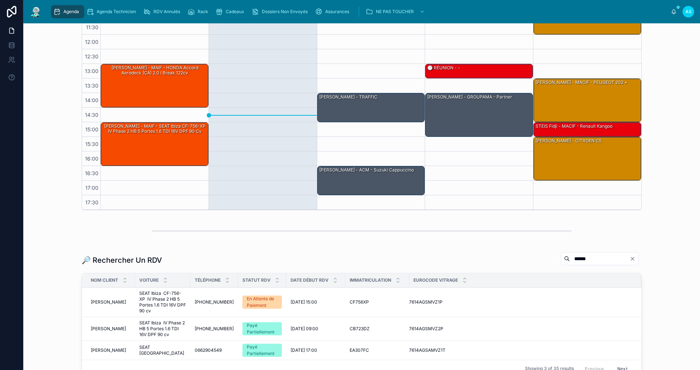
scroll to position [186, 0]
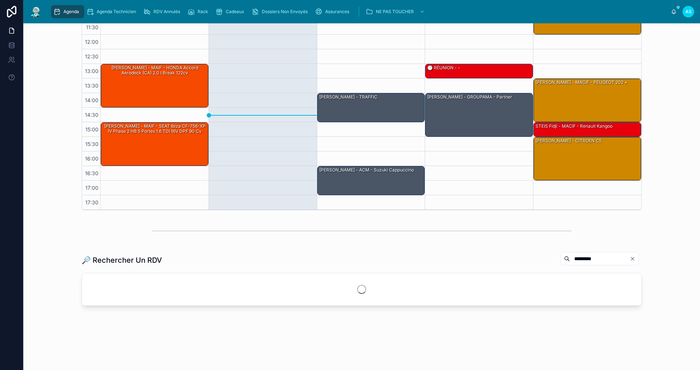
scroll to position [129, 0]
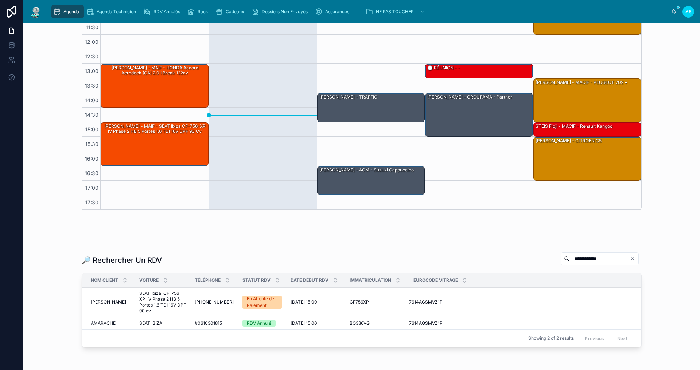
scroll to position [171, 0]
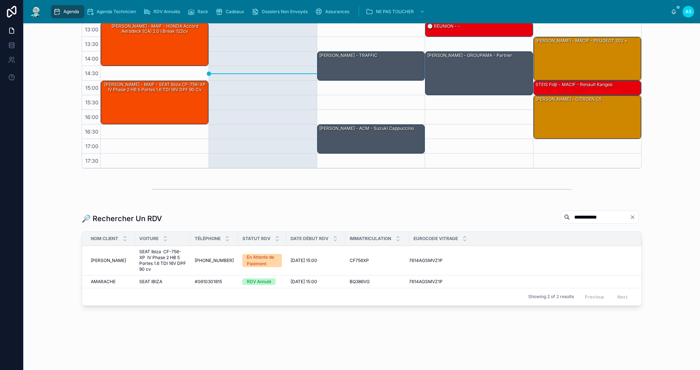
type input "**********"
click at [219, 258] on span "[PHONE_NUMBER]" at bounding box center [214, 261] width 39 height 6
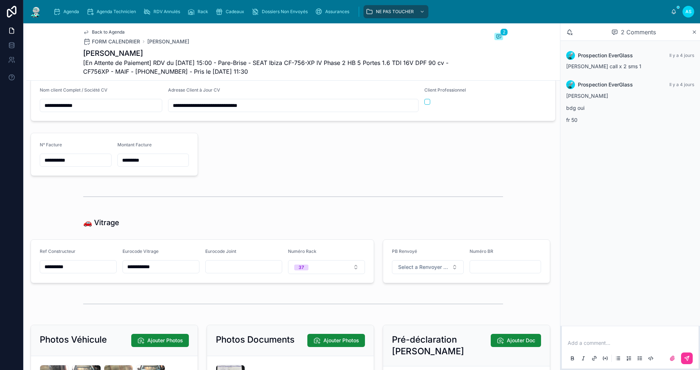
scroll to position [839, 0]
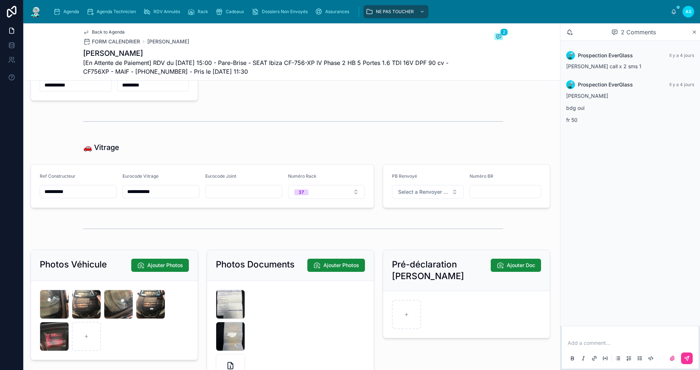
click at [318, 196] on button "37" at bounding box center [326, 192] width 77 height 14
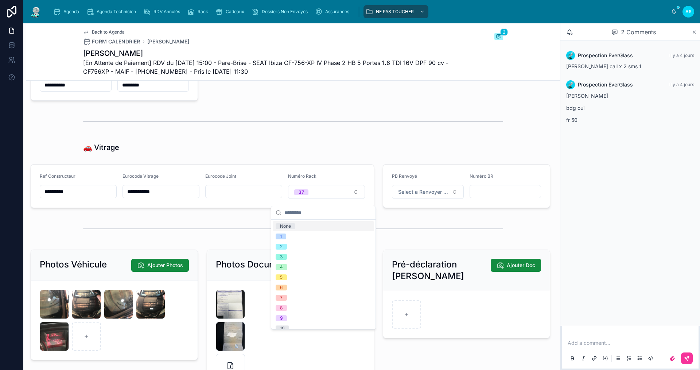
click at [302, 228] on div "None" at bounding box center [323, 226] width 101 height 10
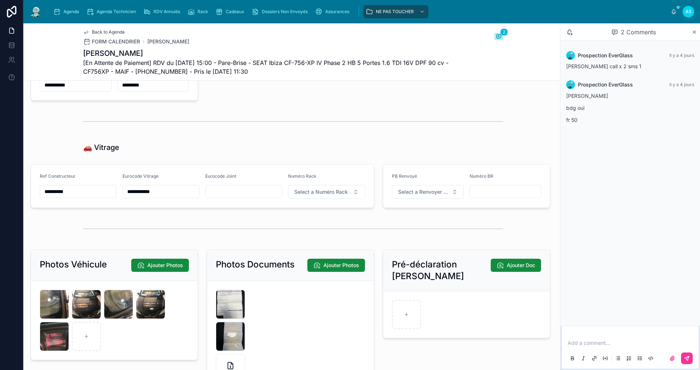
click at [102, 31] on span "Back to Agenda" at bounding box center [108, 32] width 33 height 6
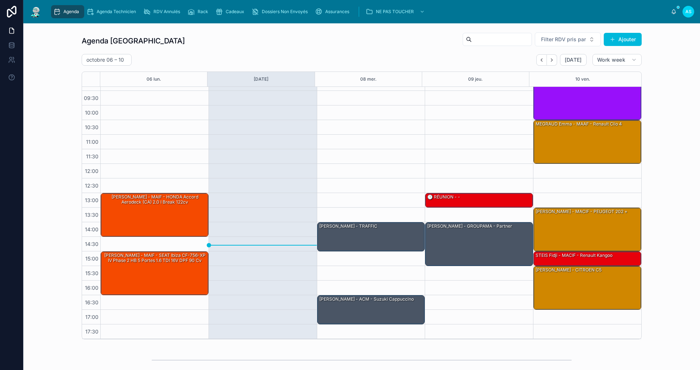
click at [539, 61] on icon "Back" at bounding box center [541, 59] width 5 height 5
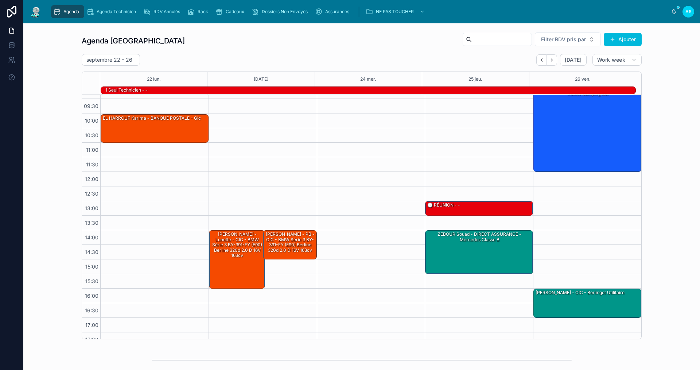
click at [554, 60] on button "Next" at bounding box center [552, 59] width 10 height 11
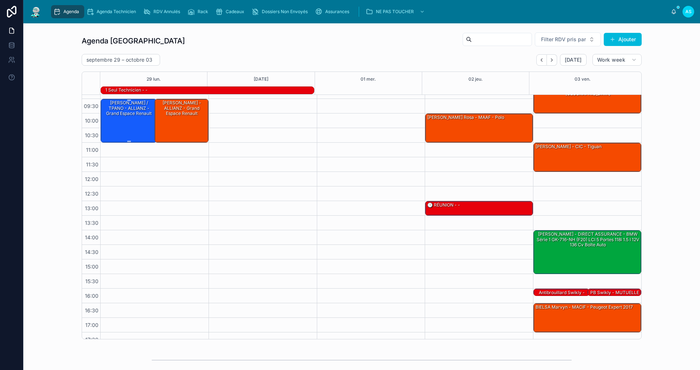
click at [129, 117] on div "[PERSON_NAME] / TPANO - ALLIANZ - Grand espace Renault" at bounding box center [129, 108] width 54 height 18
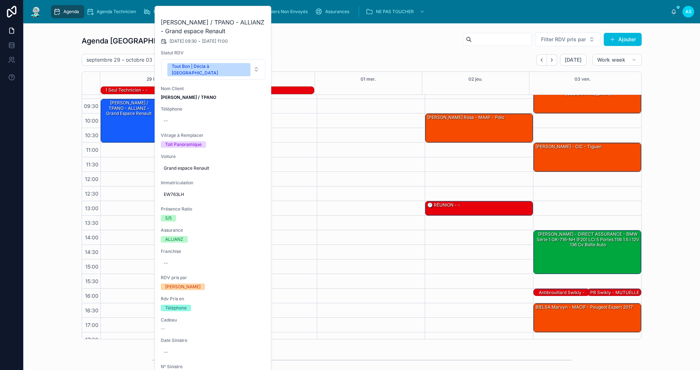
click at [298, 155] on div at bounding box center [263, 215] width 108 height 263
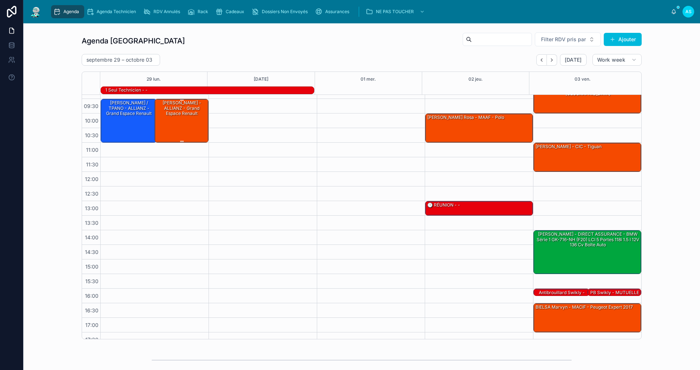
click at [192, 121] on div "[PERSON_NAME] - ALLIANZ - Grand espace Renault" at bounding box center [182, 120] width 52 height 42
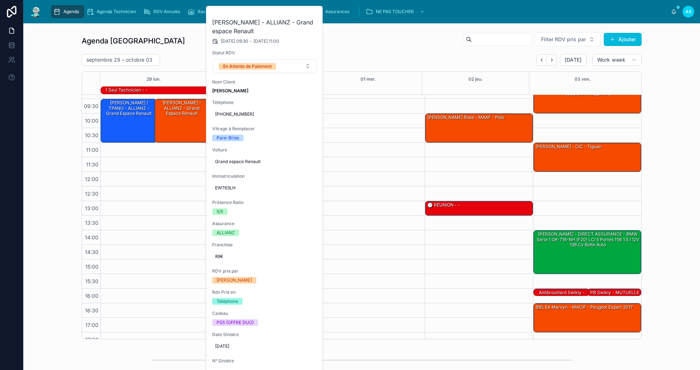
click at [0, 0] on button at bounding box center [0, 0] width 0 height 0
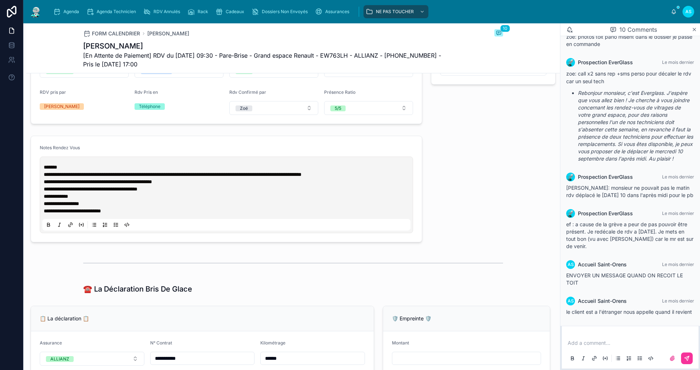
scroll to position [109, 0]
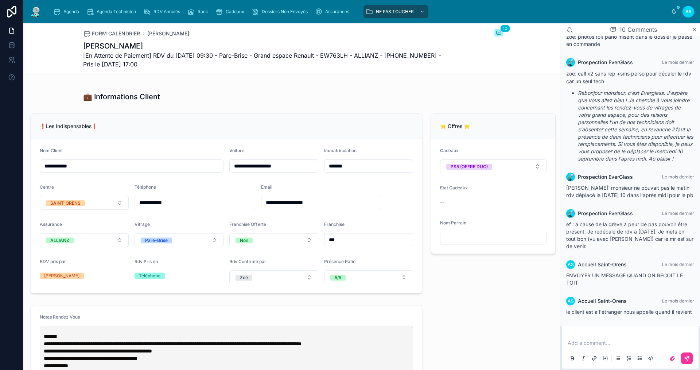
click at [68, 19] on div "Agenda Agenda Technicien RDV Annulés Rack Cadeaux Dossiers Non Envoyés Assuranc…" at bounding box center [359, 12] width 623 height 16
click at [70, 14] on span "Agenda" at bounding box center [71, 12] width 16 height 6
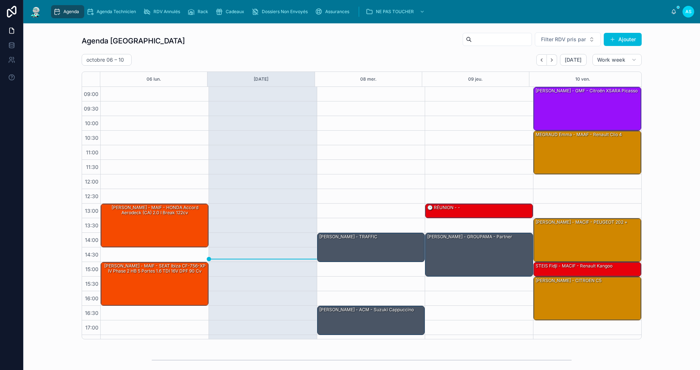
click at [539, 63] on button "Back" at bounding box center [542, 59] width 11 height 11
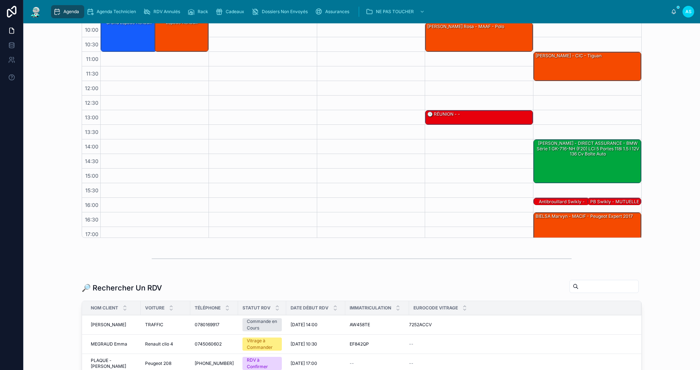
scroll to position [109, 0]
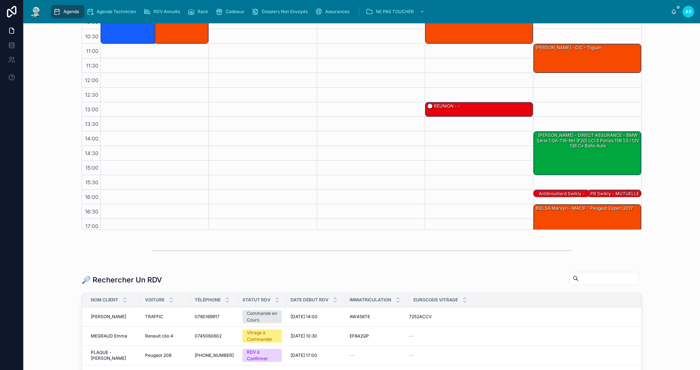
click at [579, 279] on input "text" at bounding box center [609, 278] width 60 height 10
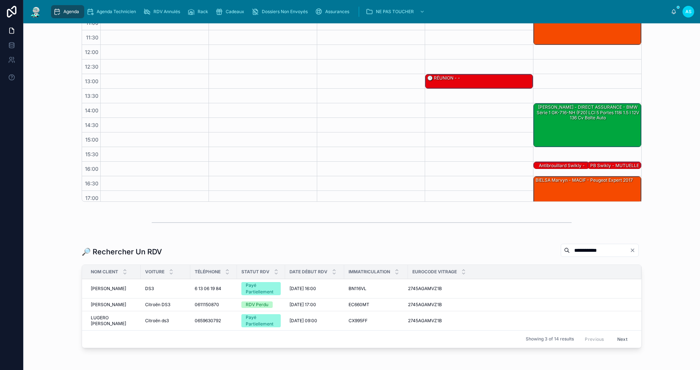
scroll to position [146, 0]
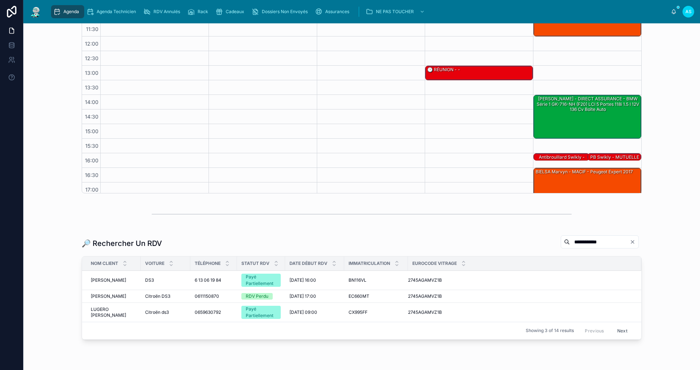
type input "**********"
click at [623, 333] on button "Next" at bounding box center [622, 330] width 20 height 11
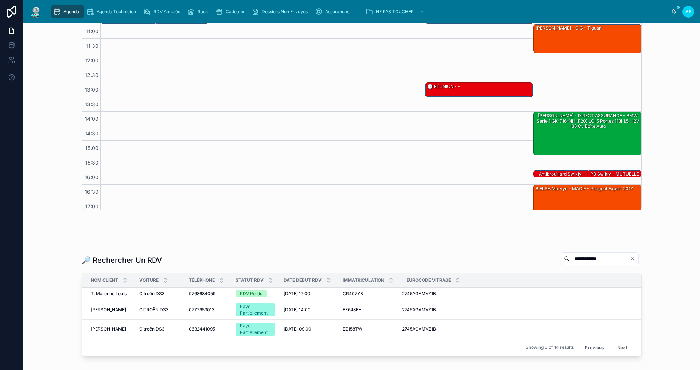
scroll to position [146, 0]
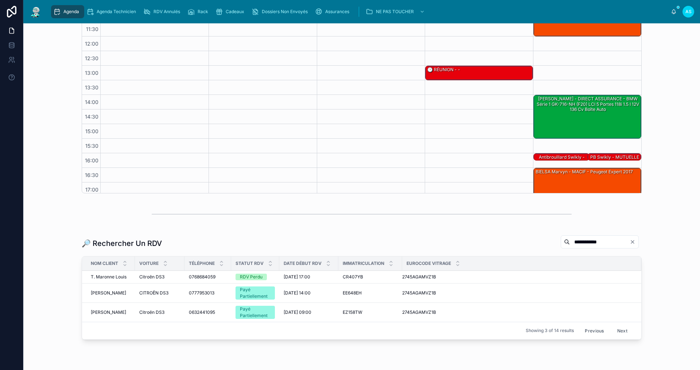
click at [587, 330] on button "Previous" at bounding box center [594, 330] width 29 height 11
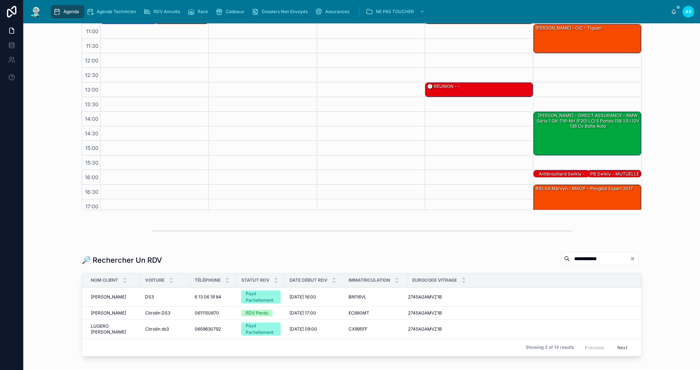
scroll to position [146, 0]
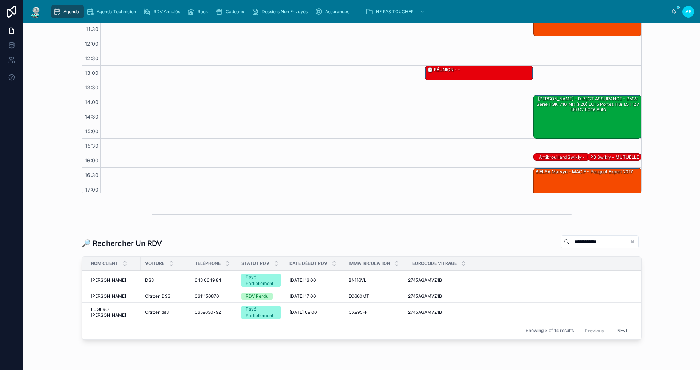
drag, startPoint x: 553, startPoint y: 232, endPoint x: 550, endPoint y: 239, distance: 7.4
click at [561, 237] on div "**********" at bounding box center [600, 241] width 78 height 13
click at [67, 13] on span "Agenda" at bounding box center [71, 12] width 16 height 6
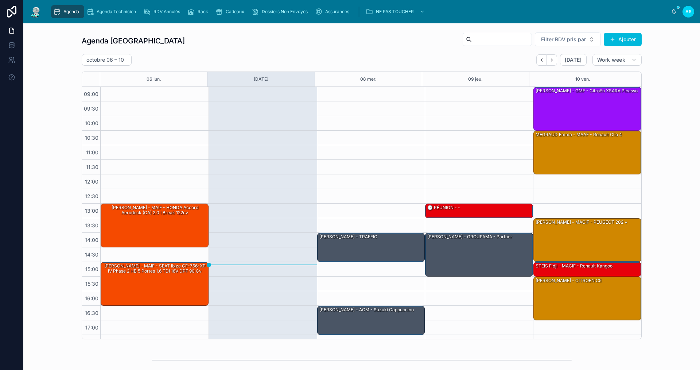
scroll to position [11, 0]
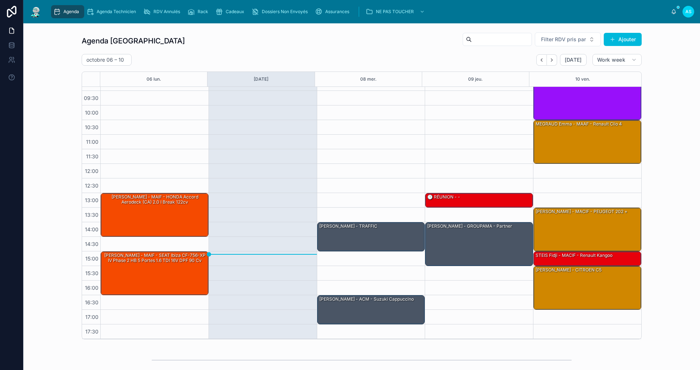
click at [224, 15] on div "Cadeaux" at bounding box center [232, 12] width 32 height 12
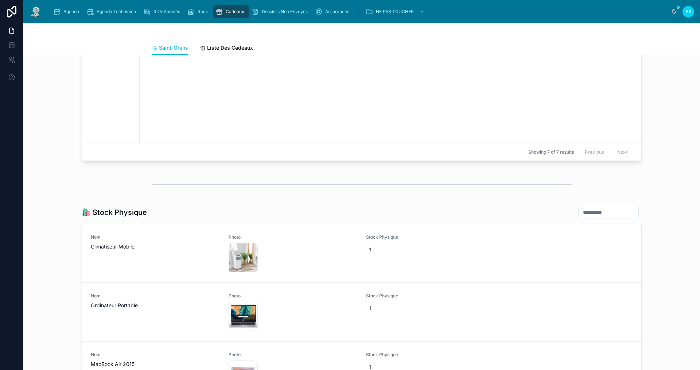
scroll to position [780, 0]
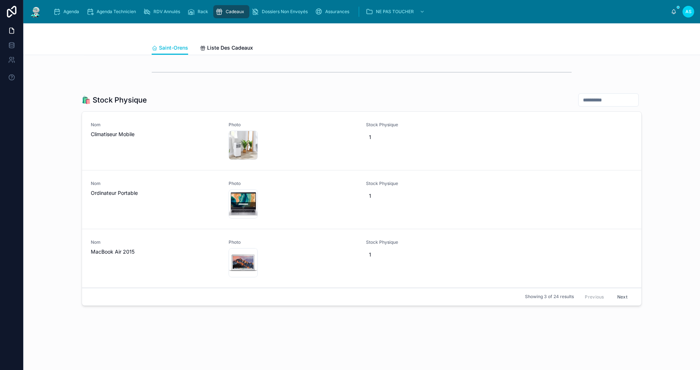
click at [369, 140] on span "1" at bounding box center [430, 137] width 123 height 7
click at [446, 146] on icon "button" at bounding box center [446, 146] width 6 height 6
click at [394, 138] on span "1" at bounding box center [430, 137] width 123 height 7
type input "*"
click at [457, 145] on icon "submit" at bounding box center [456, 146] width 6 height 6
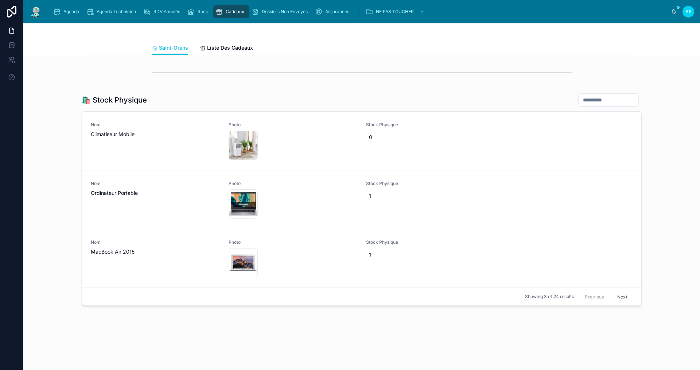
click at [375, 190] on div "1" at bounding box center [430, 195] width 129 height 13
click at [431, 196] on span "1" at bounding box center [430, 195] width 123 height 7
type input "*"
click at [453, 205] on icon "submit" at bounding box center [456, 205] width 6 height 6
click at [376, 254] on span "1" at bounding box center [430, 254] width 123 height 7
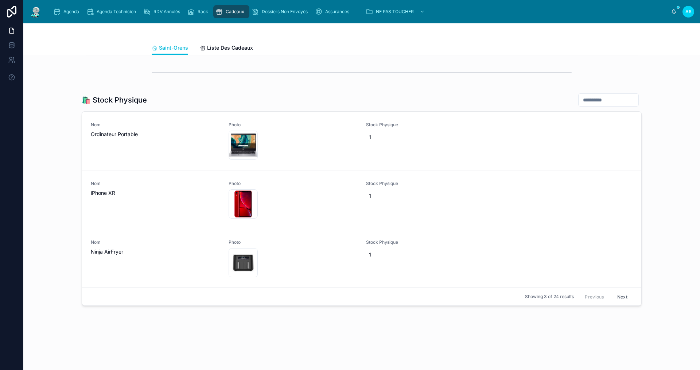
click at [385, 256] on span "1" at bounding box center [430, 254] width 123 height 7
type input "*"
click at [457, 264] on icon "submit" at bounding box center [456, 264] width 6 height 6
click at [374, 200] on div "1" at bounding box center [430, 195] width 129 height 13
type input "*"
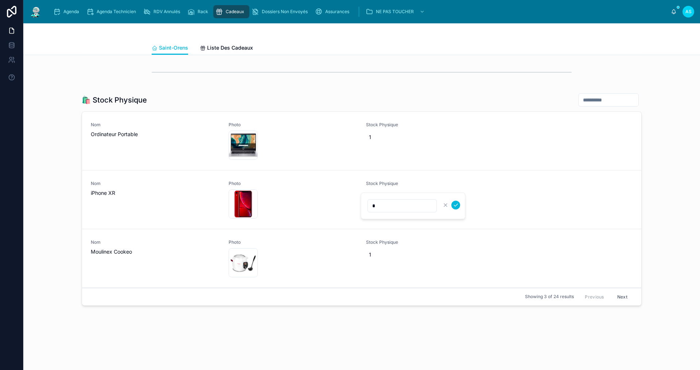
click at [456, 205] on icon "submit" at bounding box center [456, 205] width 6 height 6
click at [370, 139] on span "1" at bounding box center [430, 137] width 123 height 7
type input "*"
click at [457, 146] on icon "submit" at bounding box center [456, 146] width 6 height 6
click at [372, 195] on span "1" at bounding box center [430, 195] width 123 height 7
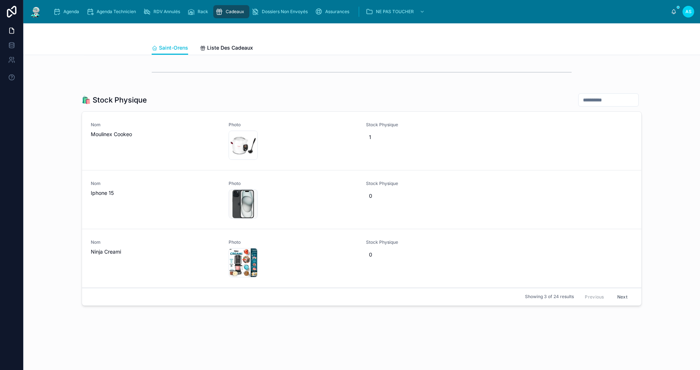
click at [375, 133] on div "1" at bounding box center [430, 137] width 129 height 13
type input "*"
click at [453, 146] on button "submit" at bounding box center [456, 146] width 9 height 9
click at [623, 297] on button "Next" at bounding box center [622, 296] width 20 height 11
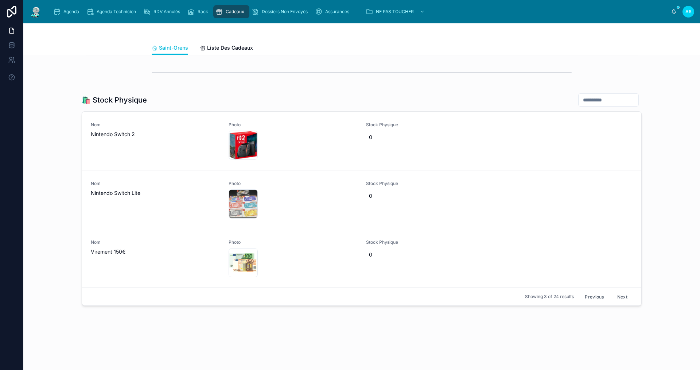
click at [619, 296] on button "Next" at bounding box center [622, 296] width 20 height 11
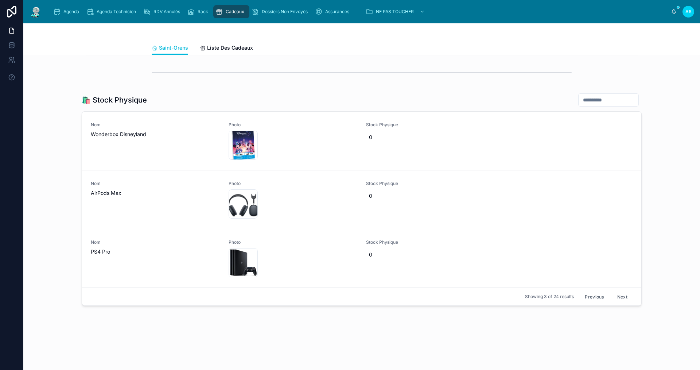
click at [619, 296] on button "Next" at bounding box center [622, 296] width 20 height 11
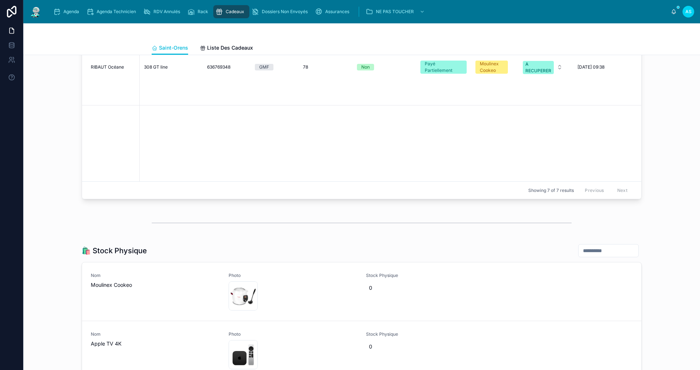
scroll to position [780, 0]
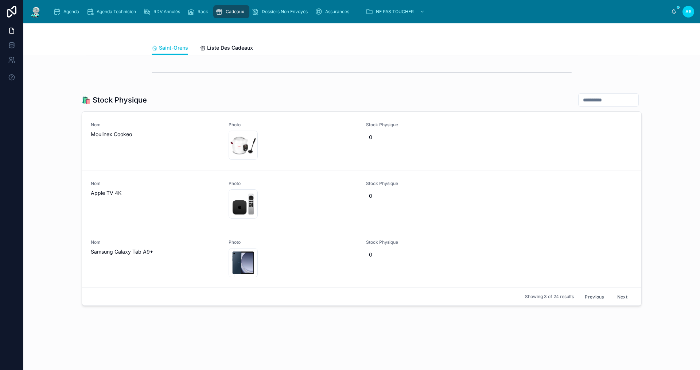
click at [618, 296] on button "Next" at bounding box center [622, 296] width 20 height 11
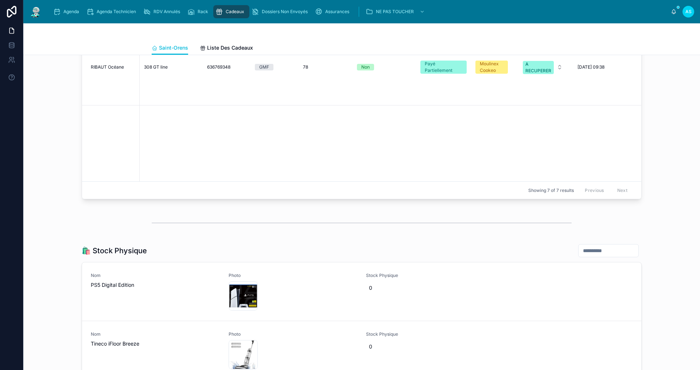
scroll to position [780, 0]
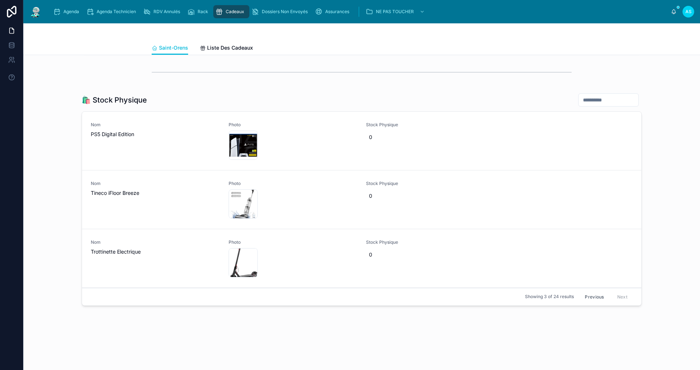
click at [618, 296] on div "Previous Next" at bounding box center [606, 296] width 53 height 11
click at [618, 297] on div "Previous Next" at bounding box center [606, 296] width 53 height 11
click at [592, 298] on button "Previous" at bounding box center [594, 296] width 29 height 11
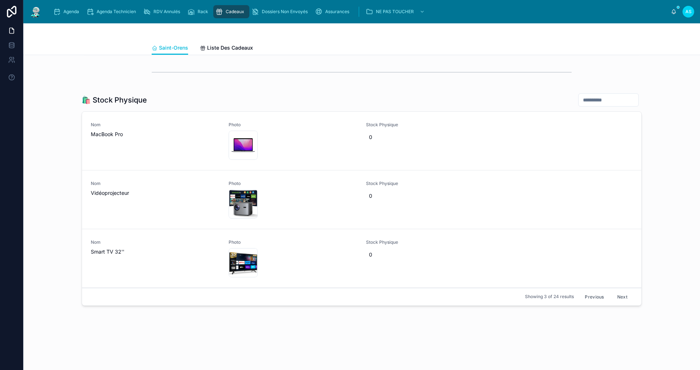
click at [592, 298] on button "Previous" at bounding box center [594, 296] width 29 height 11
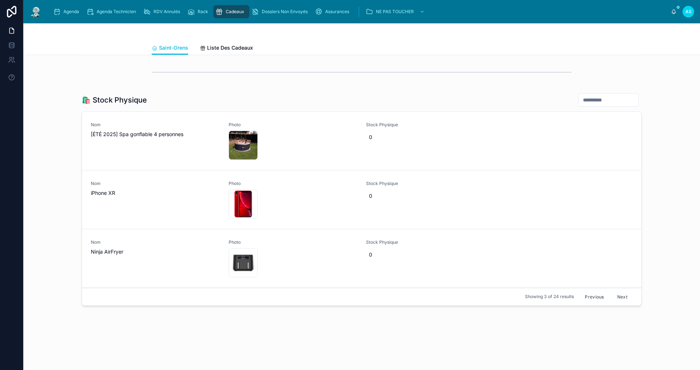
click at [591, 298] on button "Previous" at bounding box center [594, 296] width 29 height 11
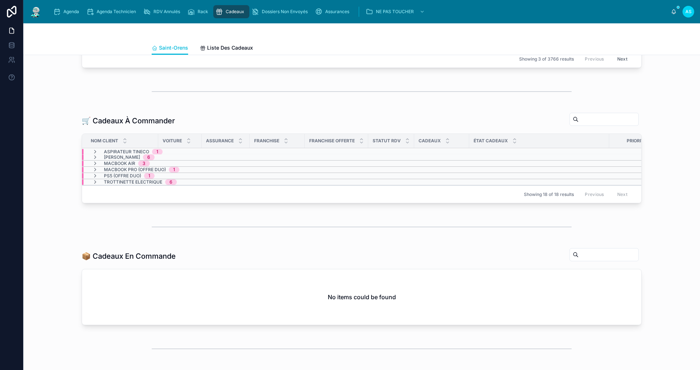
scroll to position [146, 0]
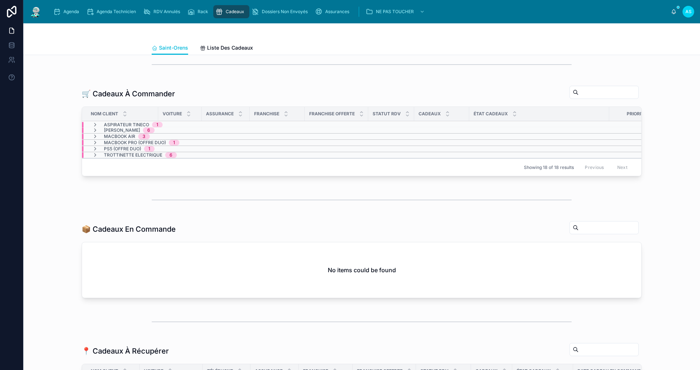
click at [67, 6] on div "Agenda" at bounding box center [67, 12] width 29 height 12
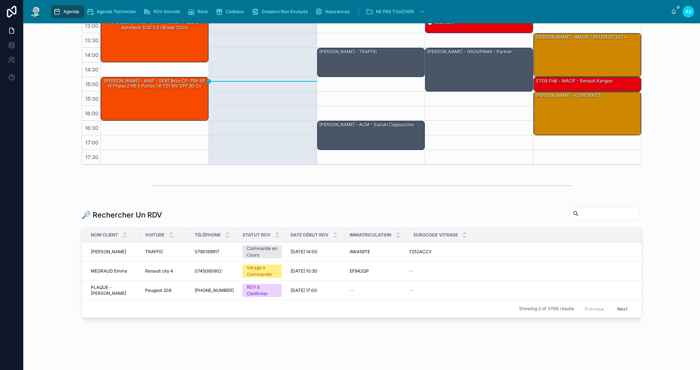
scroll to position [182, 0]
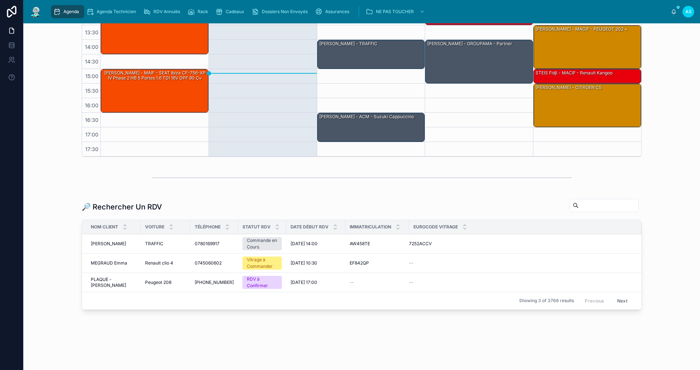
paste input "**********"
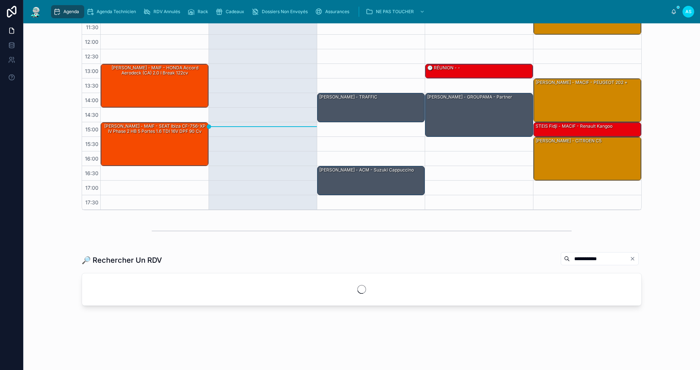
scroll to position [141, 0]
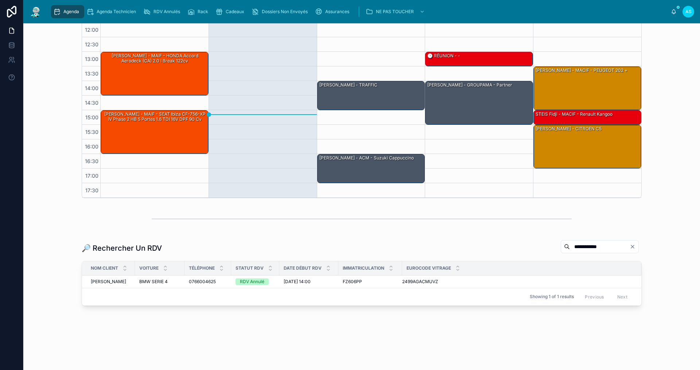
type input "**********"
click at [160, 281] on span "BMW SERIE 4" at bounding box center [153, 282] width 28 height 6
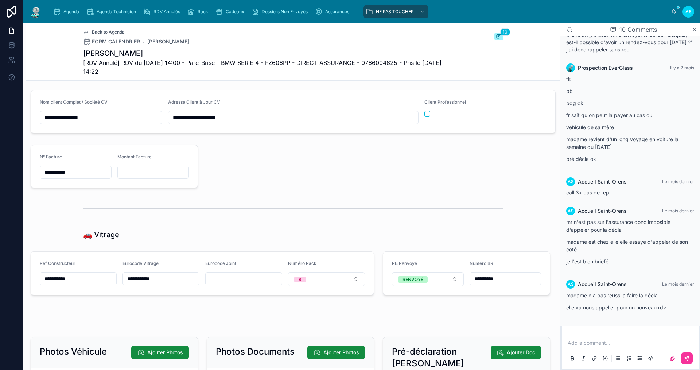
scroll to position [875, 0]
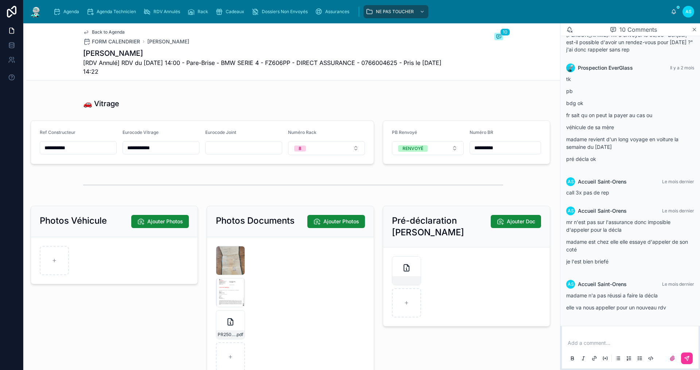
drag, startPoint x: 500, startPoint y: 154, endPoint x: 450, endPoint y: 162, distance: 50.2
click at [450, 162] on form "**********" at bounding box center [466, 142] width 167 height 43
click at [104, 28] on div "Back to Agenda FORM CALENDRIER [PERSON_NAME] 10 [PERSON_NAME] [RDV Annulé] RDV …" at bounding box center [293, 51] width 420 height 57
click at [105, 30] on span "Back to Agenda" at bounding box center [108, 32] width 33 height 6
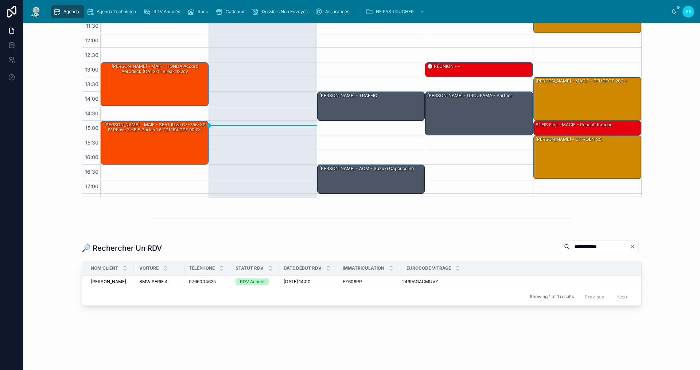
scroll to position [11, 0]
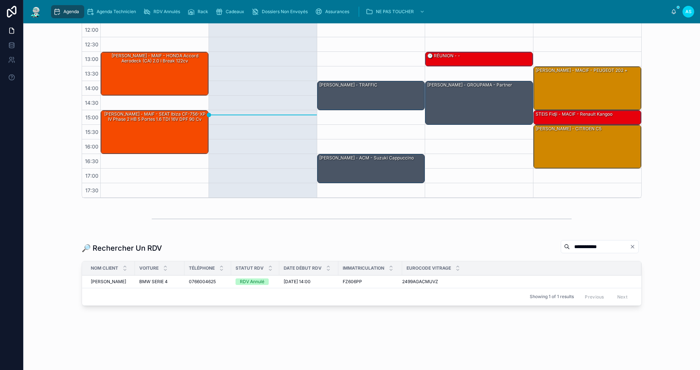
click at [158, 282] on span "BMW SERIE 4" at bounding box center [153, 282] width 28 height 6
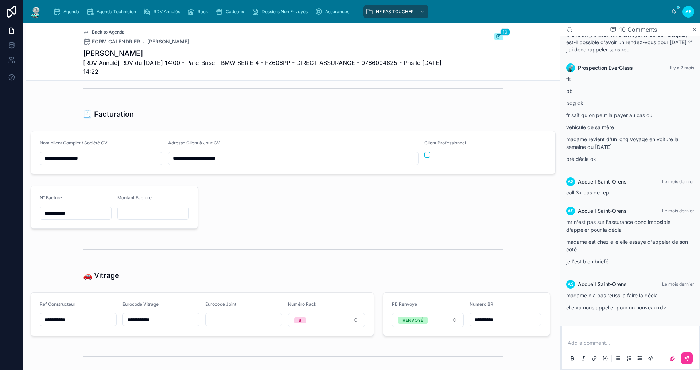
scroll to position [834, 0]
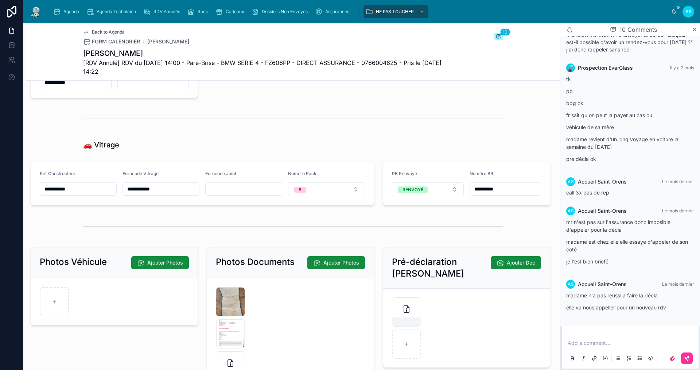
drag, startPoint x: 504, startPoint y: 193, endPoint x: 412, endPoint y: 194, distance: 91.6
click at [413, 194] on form "**********" at bounding box center [466, 183] width 167 height 43
click at [424, 193] on span "RENVOYÉ" at bounding box center [413, 189] width 30 height 7
click at [411, 235] on span "À RENVOYER" at bounding box center [394, 235] width 36 height 7
click at [207, 13] on span "Rack" at bounding box center [203, 12] width 11 height 6
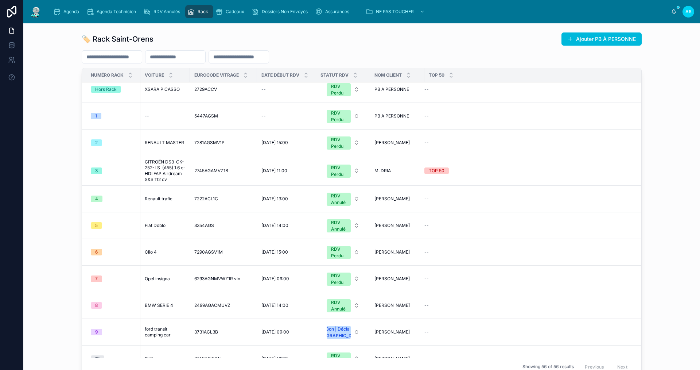
scroll to position [316, 0]
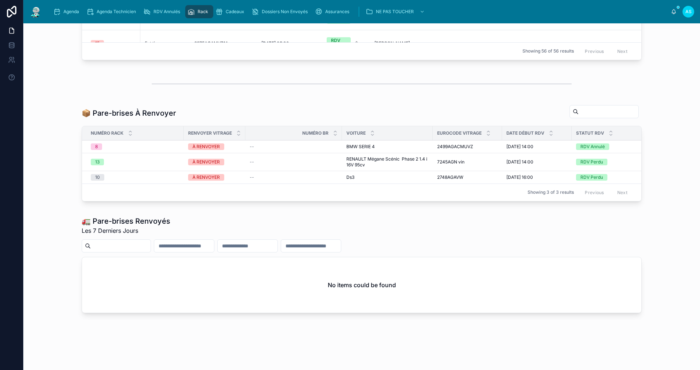
click at [366, 176] on div "Ds3 Ds3" at bounding box center [388, 177] width 82 height 6
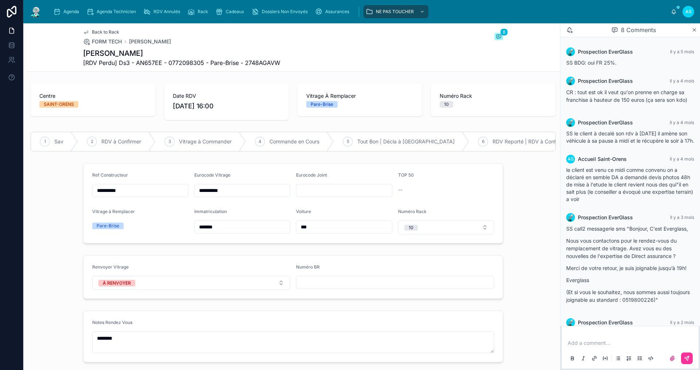
scroll to position [94, 0]
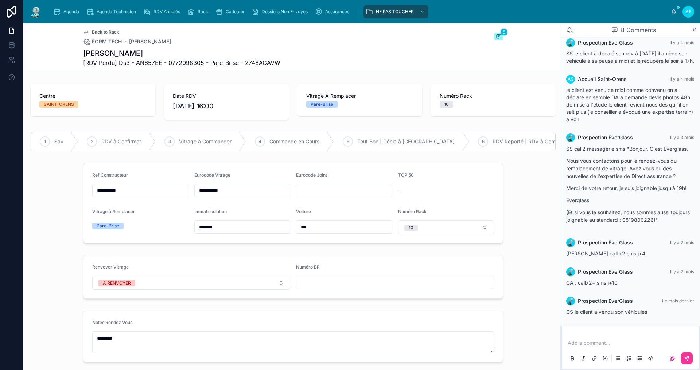
click at [92, 30] on span "Back to Rack" at bounding box center [105, 32] width 27 height 6
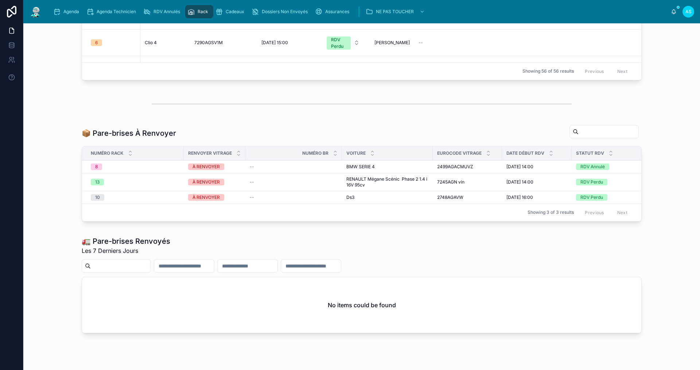
scroll to position [328, 0]
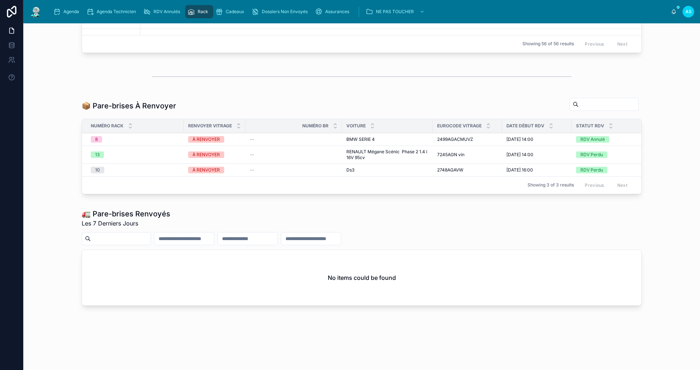
click at [386, 149] on span "RENAULT Mégane Scénic Phase 2 1.4 i 16V 95cv" at bounding box center [388, 155] width 82 height 12
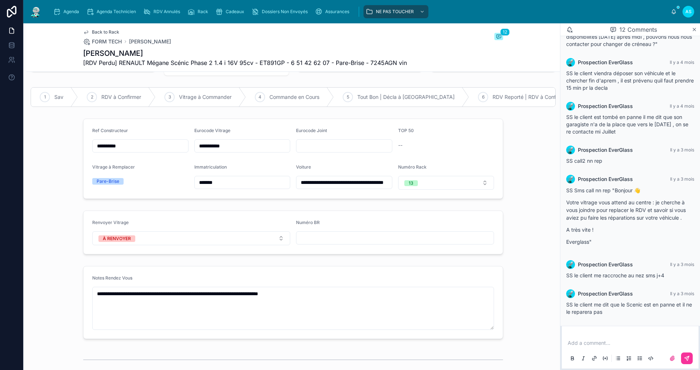
scroll to position [42, 0]
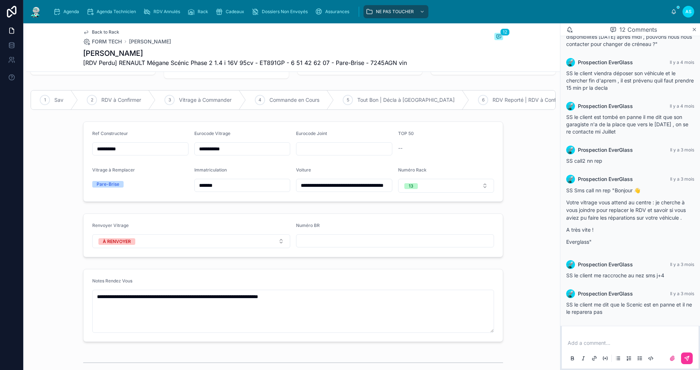
drag, startPoint x: 218, startPoint y: 155, endPoint x: 193, endPoint y: 158, distance: 25.3
click at [195, 154] on input "**********" at bounding box center [243, 149] width 96 height 10
click at [94, 28] on div "Back to Rack FORM TECH [PERSON_NAME] 12 [PERSON_NAME] [RDV Perdu] RENAULT Mégan…" at bounding box center [293, 47] width 420 height 48
click at [94, 31] on span "Back to Rack" at bounding box center [105, 32] width 27 height 6
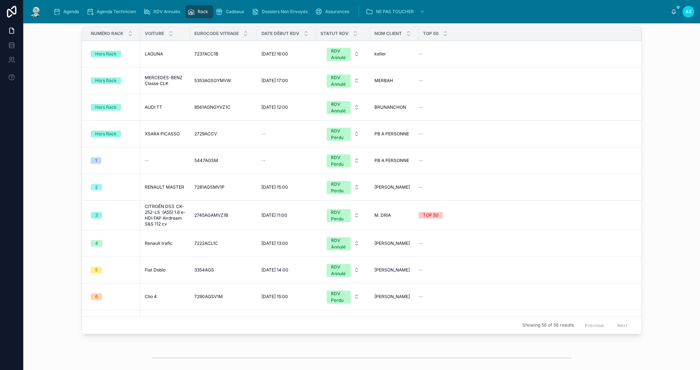
click at [65, 9] on span "Agenda" at bounding box center [71, 12] width 16 height 6
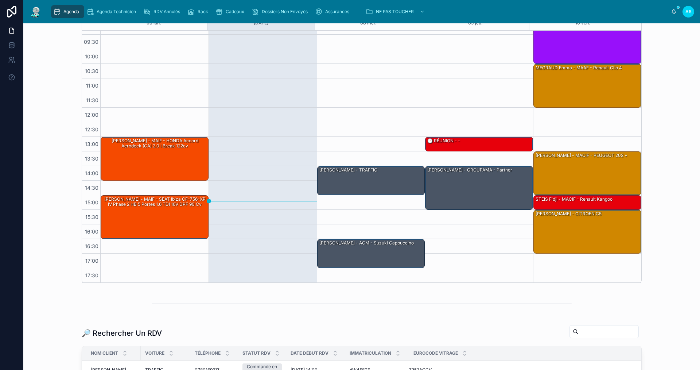
scroll to position [182, 0]
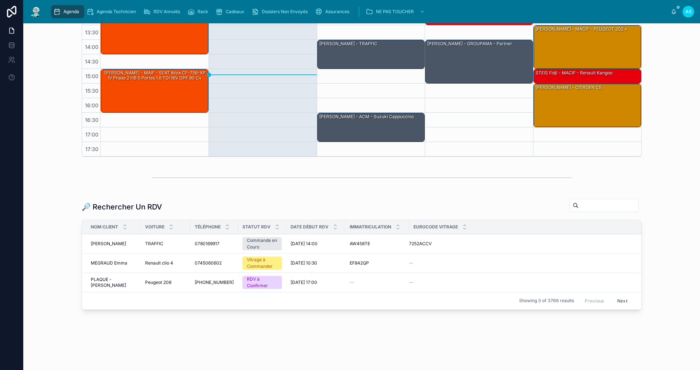
click at [597, 205] on input "text" at bounding box center [609, 205] width 60 height 10
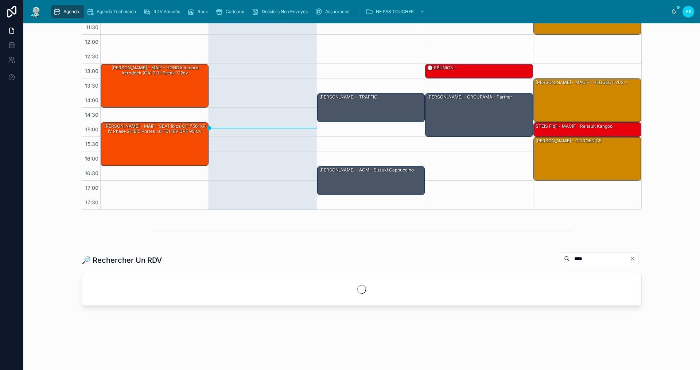
scroll to position [173, 0]
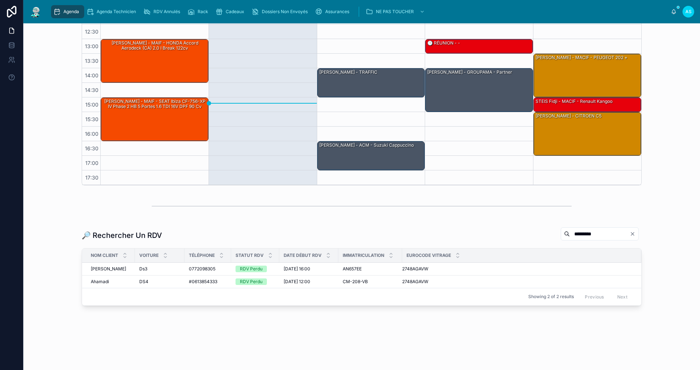
type input "*********"
click at [310, 270] on span "[DATE] 16:00" at bounding box center [297, 269] width 27 height 6
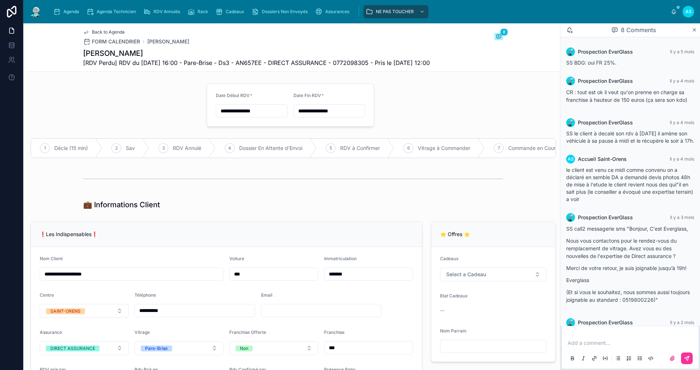
scroll to position [94, 0]
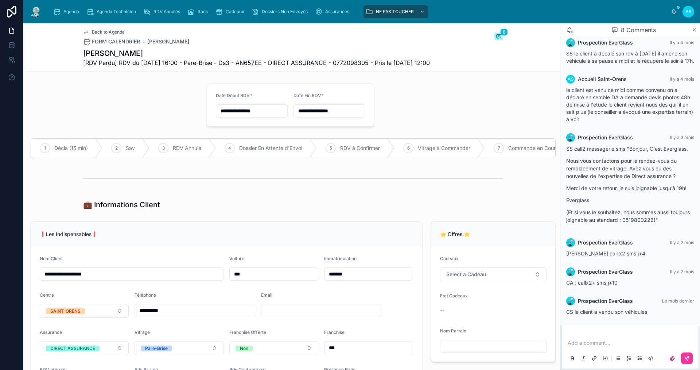
click at [92, 32] on span "Back to Agenda" at bounding box center [108, 32] width 33 height 6
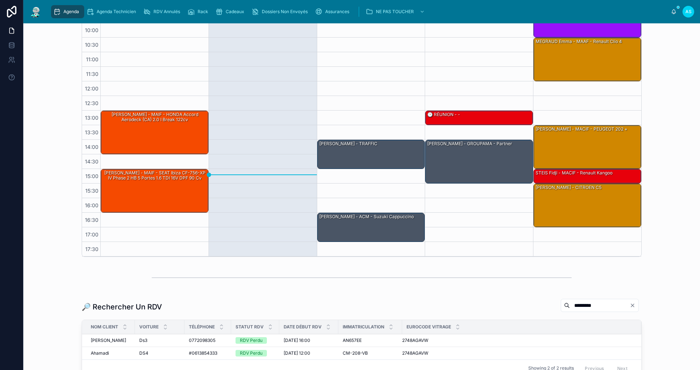
scroll to position [109, 0]
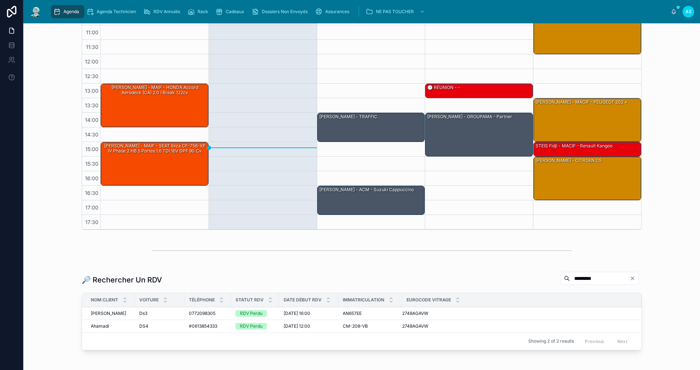
drag, startPoint x: 586, startPoint y: 276, endPoint x: 543, endPoint y: 284, distance: 43.8
click at [561, 284] on div "*********" at bounding box center [600, 278] width 78 height 13
click at [168, 313] on div "Ds3 Ds3" at bounding box center [159, 313] width 41 height 6
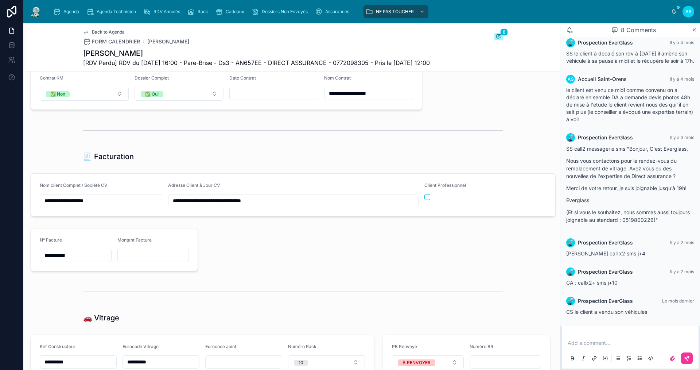
scroll to position [730, 0]
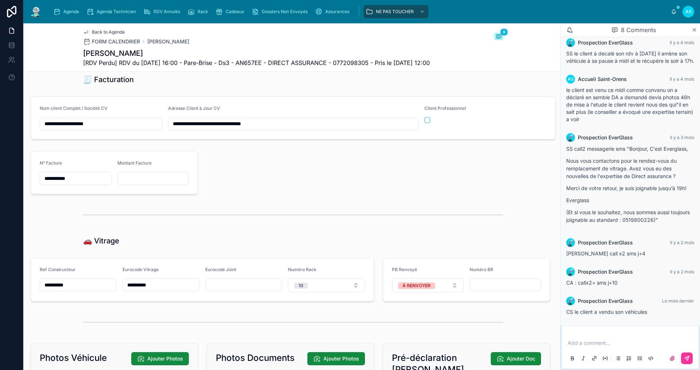
click at [73, 10] on span "Agenda" at bounding box center [71, 12] width 16 height 6
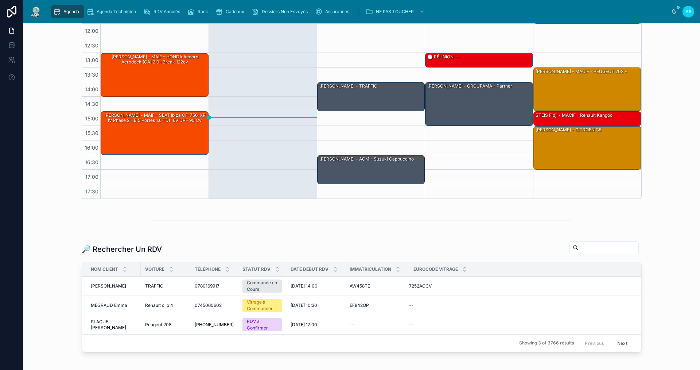
scroll to position [146, 0]
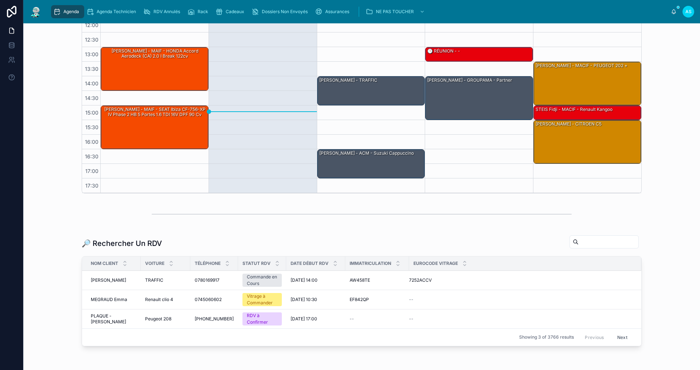
click at [585, 240] on input "text" at bounding box center [609, 242] width 60 height 10
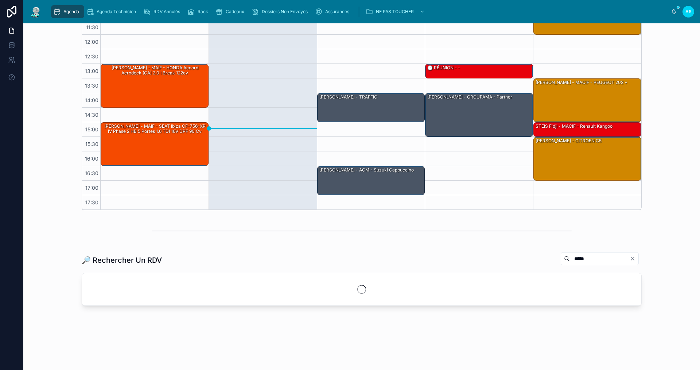
scroll to position [129, 0]
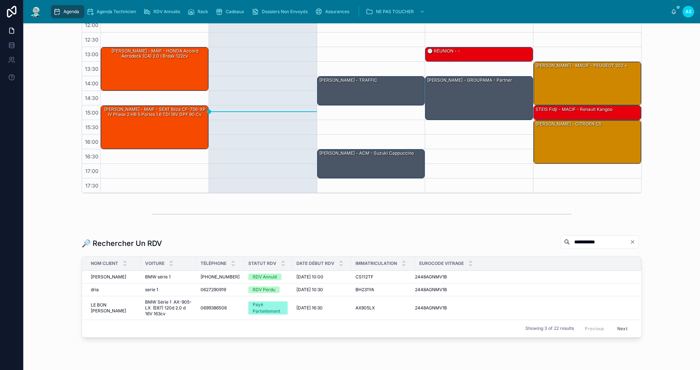
type input "**********"
click at [306, 276] on span "[DATE] 10:00" at bounding box center [310, 277] width 27 height 6
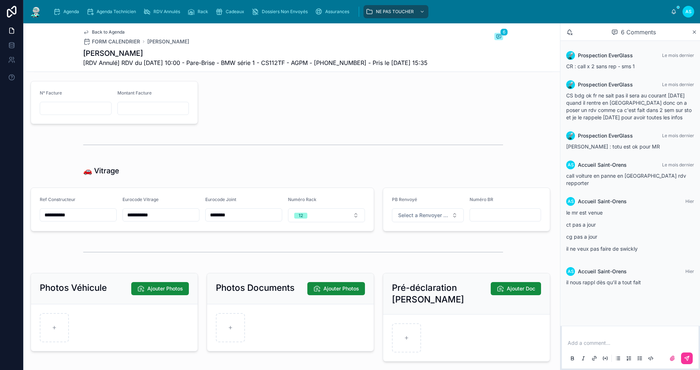
scroll to position [802, 0]
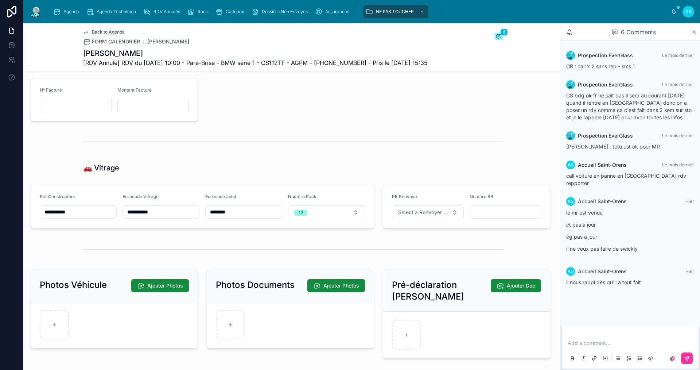
click at [409, 213] on button "Select a Renvoyer Vitrage" at bounding box center [428, 212] width 72 height 14
click at [397, 247] on div "À RENVOYER" at bounding box center [393, 247] width 27 height 7
click at [100, 30] on span "Back to Agenda" at bounding box center [108, 32] width 33 height 6
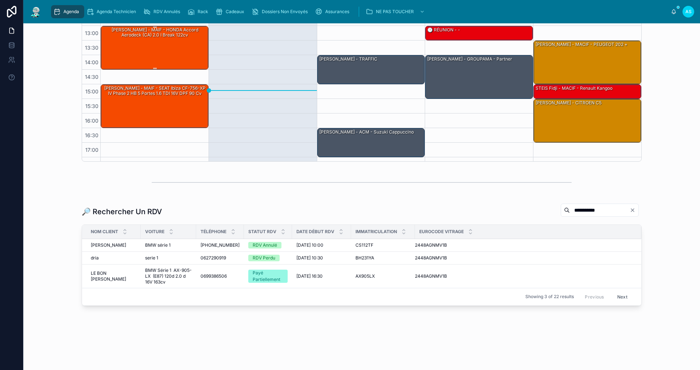
scroll to position [11, 0]
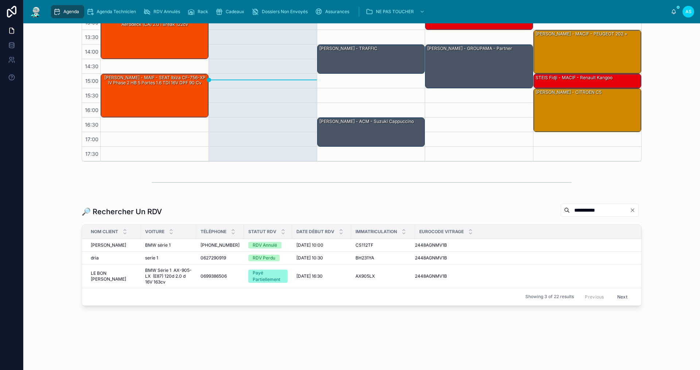
click at [630, 209] on icon "Clear" at bounding box center [633, 210] width 6 height 6
click at [607, 213] on input "text" at bounding box center [609, 210] width 60 height 10
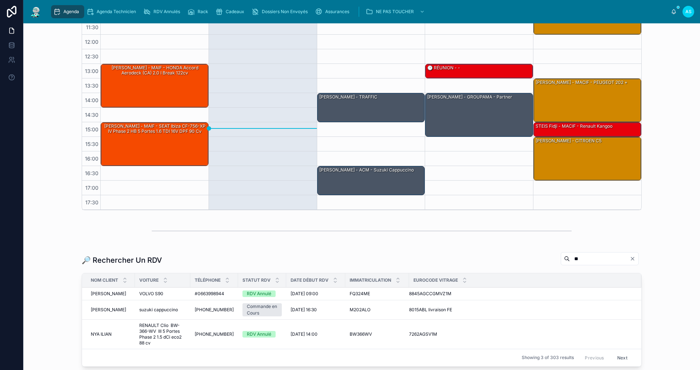
scroll to position [178, 0]
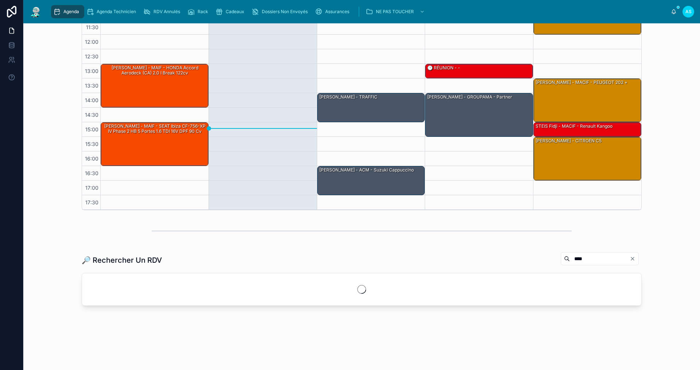
scroll to position [177, 0]
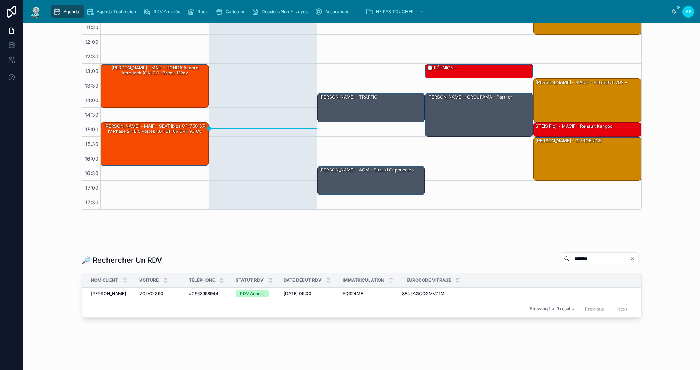
scroll to position [146, 0]
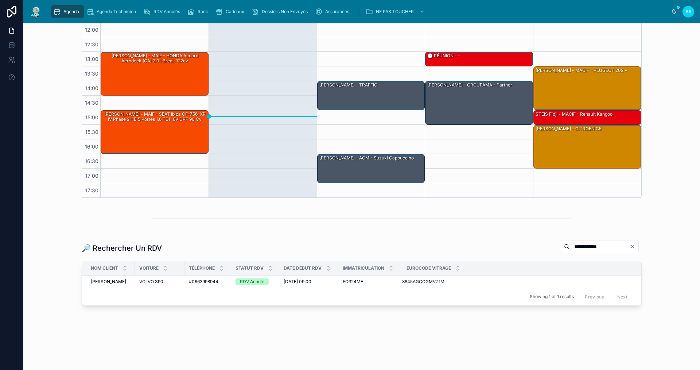
type input "**********"
click at [303, 279] on span "[DATE] 09:00" at bounding box center [298, 282] width 28 height 6
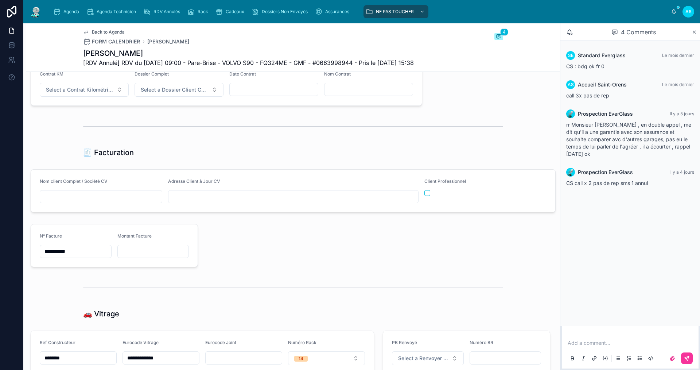
scroll to position [802, 0]
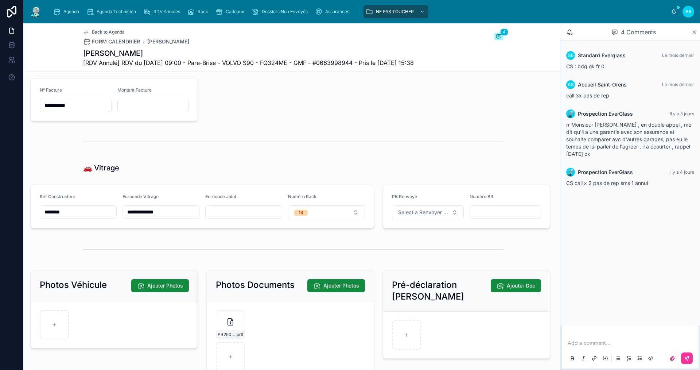
click at [406, 216] on span "Select a Renvoyer Vitrage" at bounding box center [423, 212] width 51 height 7
click at [395, 244] on div "À RENVOYER" at bounding box center [393, 247] width 27 height 7
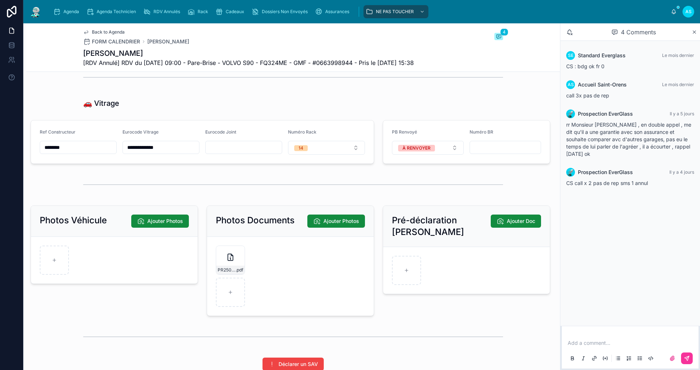
scroll to position [875, 0]
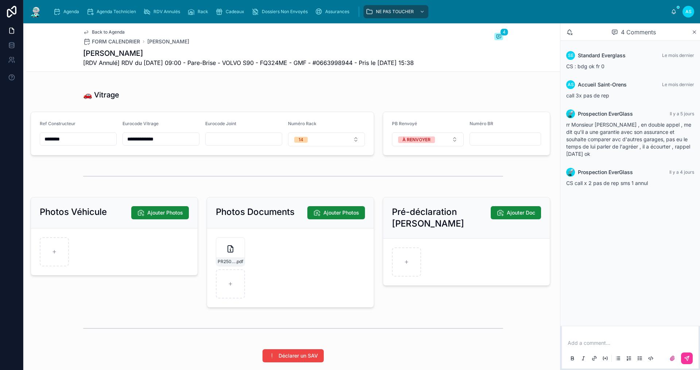
click at [92, 30] on span "Back to Agenda" at bounding box center [108, 32] width 33 height 6
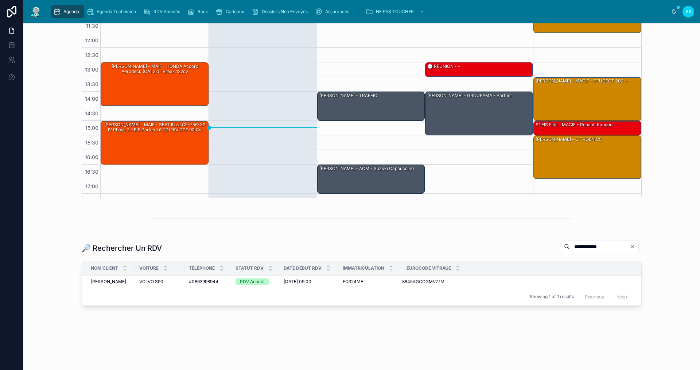
scroll to position [11, 0]
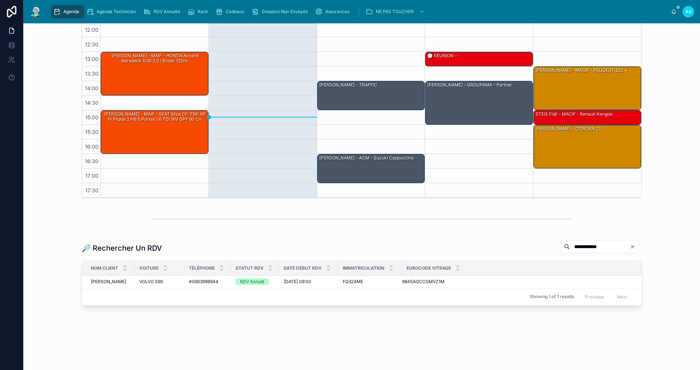
click at [630, 244] on icon "Clear" at bounding box center [633, 247] width 6 height 6
click at [617, 241] on input "text" at bounding box center [609, 246] width 60 height 10
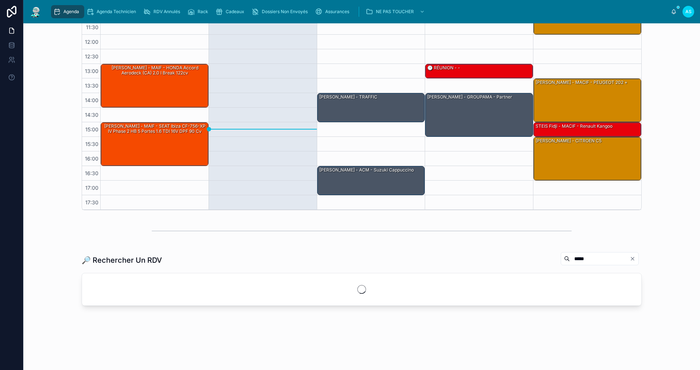
scroll to position [146, 0]
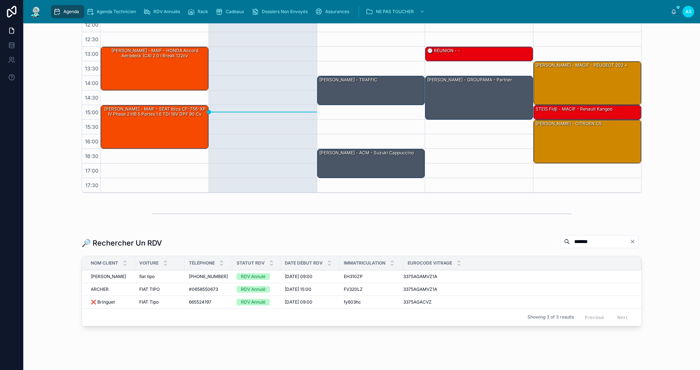
type input "*******"
click at [155, 276] on div "fiat tipo fiat tipo" at bounding box center [159, 277] width 41 height 6
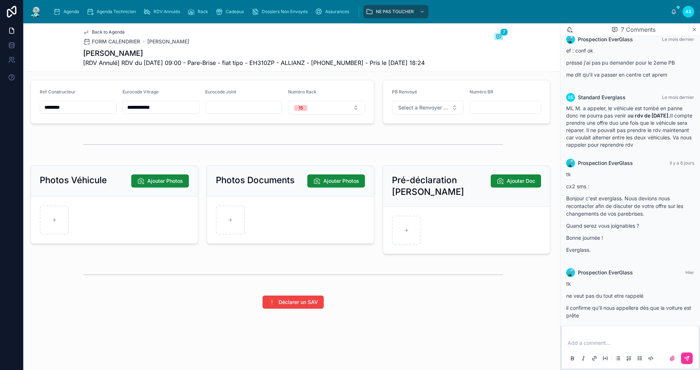
scroll to position [131, 0]
click at [430, 106] on span "Select a Renvoyer Vitrage" at bounding box center [423, 107] width 51 height 7
click at [407, 134] on div "À RENVOYER" at bounding box center [393, 137] width 27 height 7
click at [94, 32] on span "Back to Agenda" at bounding box center [108, 32] width 33 height 6
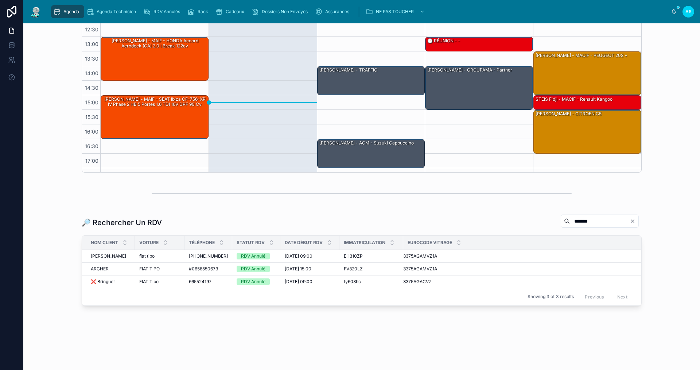
scroll to position [11, 0]
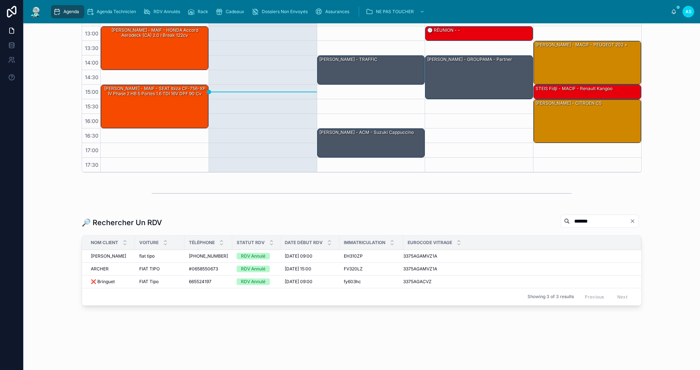
drag, startPoint x: 631, startPoint y: 219, endPoint x: 596, endPoint y: 220, distance: 35.0
click at [630, 220] on icon "Clear" at bounding box center [633, 221] width 6 height 6
click at [589, 220] on input "text" at bounding box center [609, 221] width 60 height 10
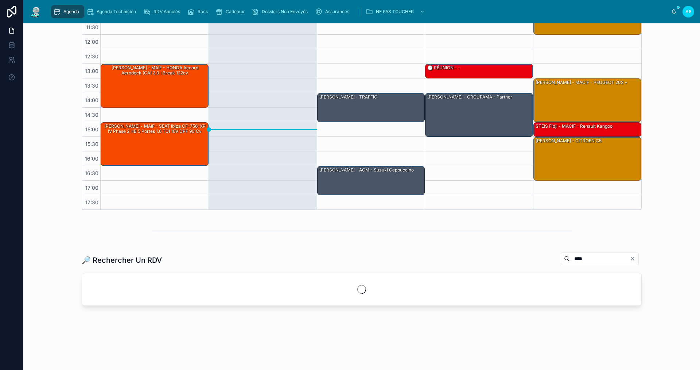
scroll to position [167, 0]
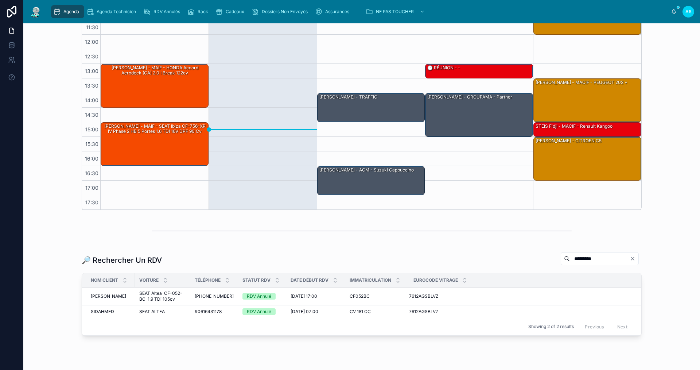
scroll to position [159, 0]
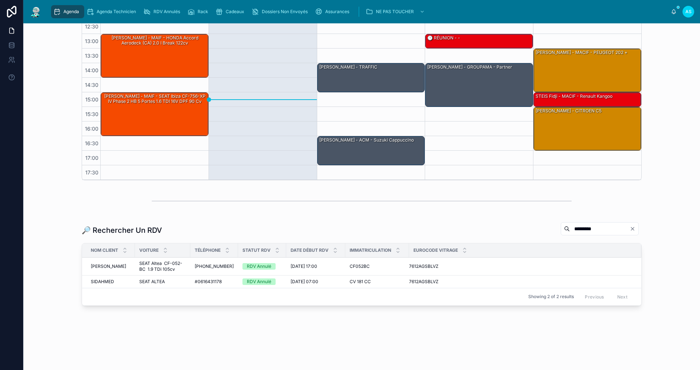
type input "*********"
click at [295, 266] on span "[DATE] 17:00" at bounding box center [304, 266] width 27 height 6
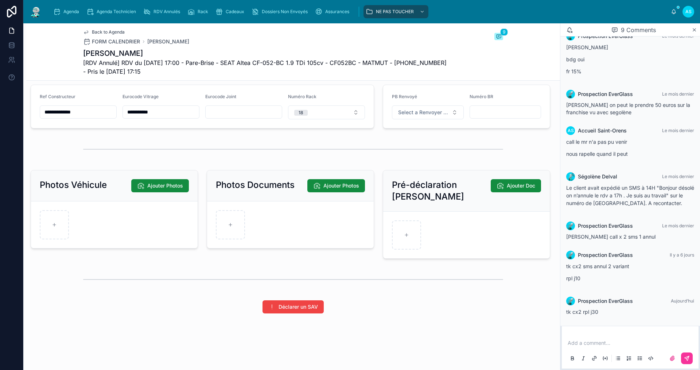
scroll to position [912, 0]
click at [417, 115] on span "Select a Renvoyer Vitrage" at bounding box center [423, 111] width 51 height 7
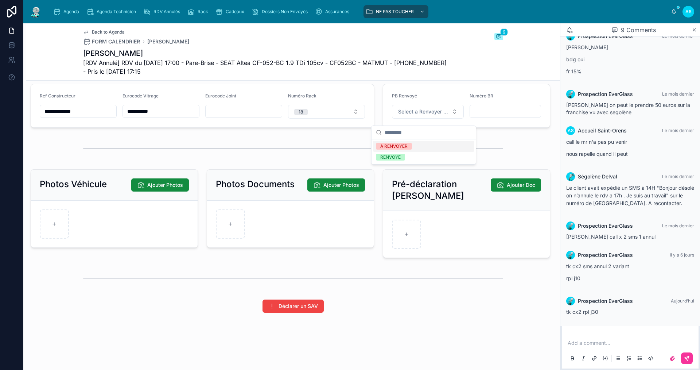
click at [414, 144] on div "À RENVOYER" at bounding box center [423, 146] width 101 height 11
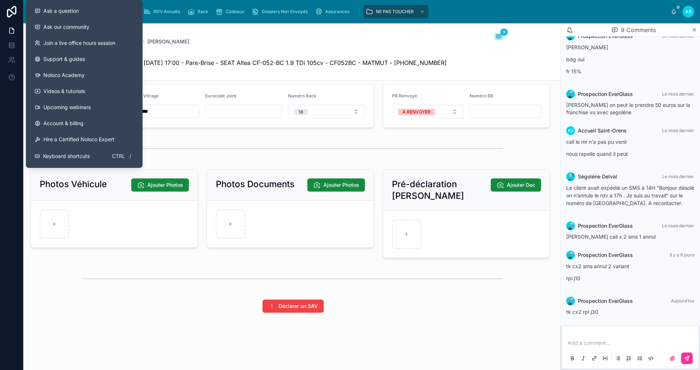
click at [186, 26] on div "Back to Agenda FORM CALENDRIER BELMAHI SALIM 9 [PERSON_NAME] [RDV Annulé] RDV d…" at bounding box center [293, 51] width 420 height 57
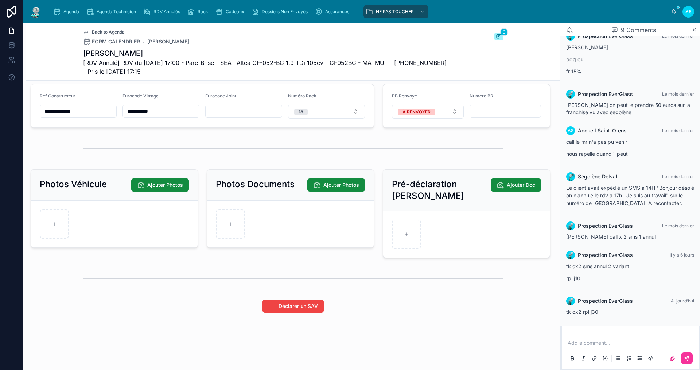
click at [67, 13] on span "Agenda" at bounding box center [71, 12] width 16 height 6
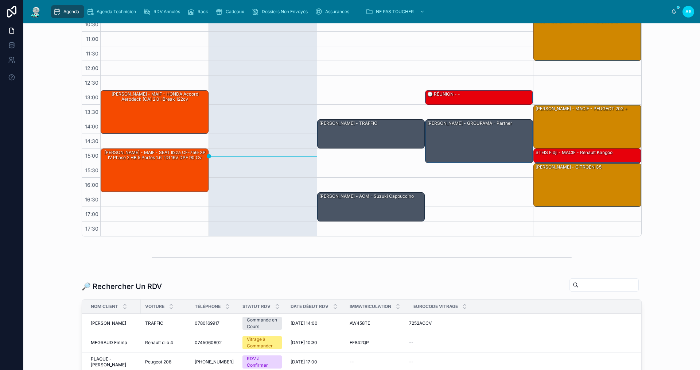
scroll to position [109, 0]
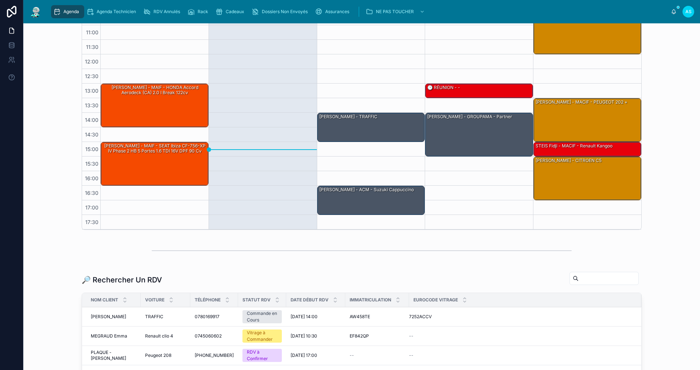
click at [595, 277] on input "text" at bounding box center [609, 278] width 60 height 10
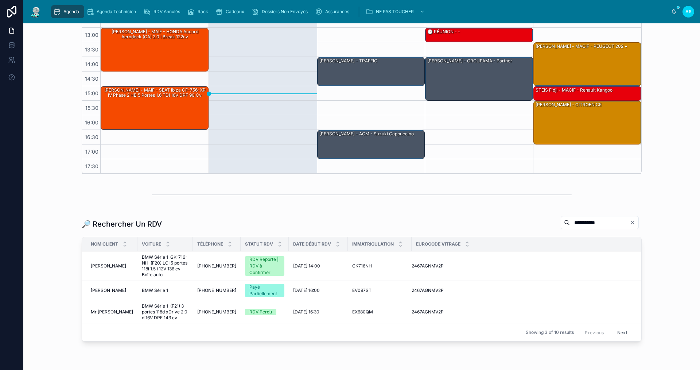
scroll to position [201, 0]
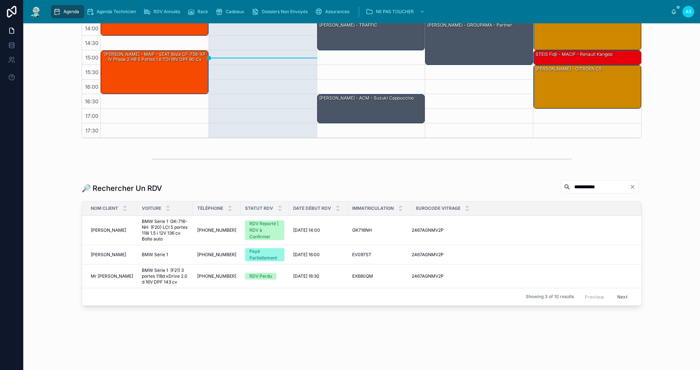
type input "**********"
click at [119, 227] on span "[PERSON_NAME]" at bounding box center [108, 230] width 35 height 6
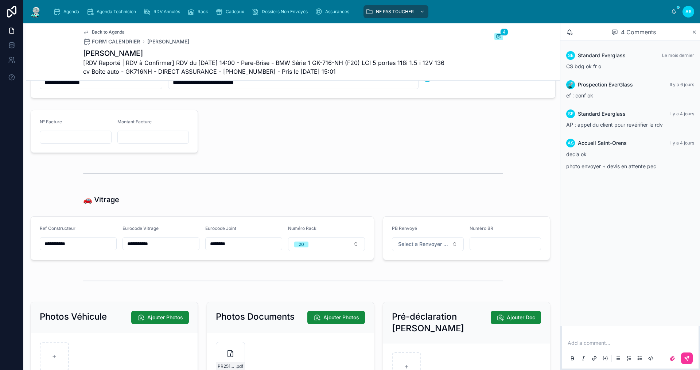
scroll to position [875, 0]
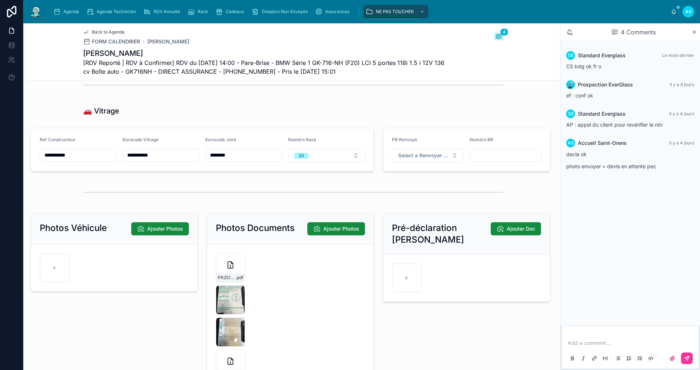
click at [398, 158] on span "Select a Renvoyer Vitrage" at bounding box center [423, 155] width 51 height 7
click at [407, 191] on div "À RENVOYER" at bounding box center [393, 190] width 27 height 7
click at [92, 30] on span "Back to Agenda" at bounding box center [108, 32] width 33 height 6
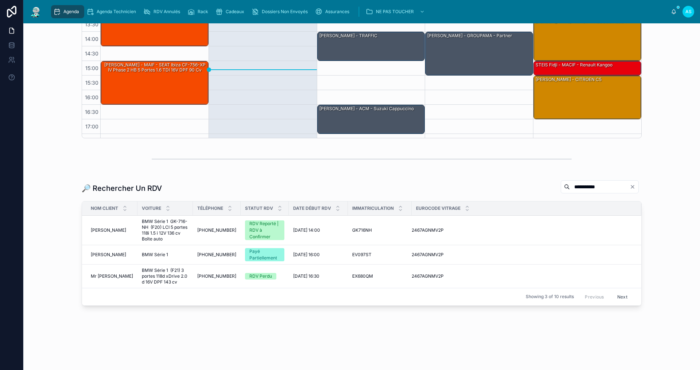
scroll to position [11, 0]
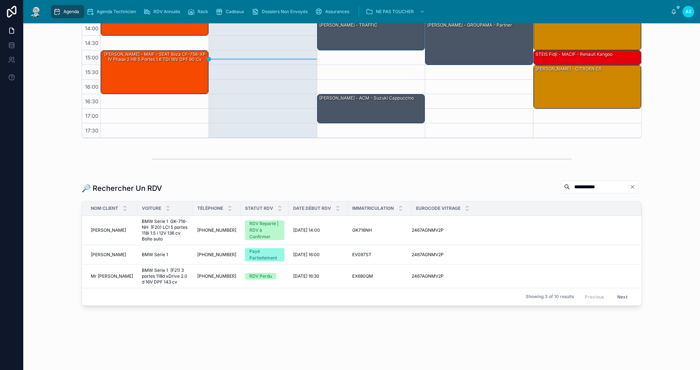
click at [630, 189] on icon "Clear" at bounding box center [633, 187] width 6 height 6
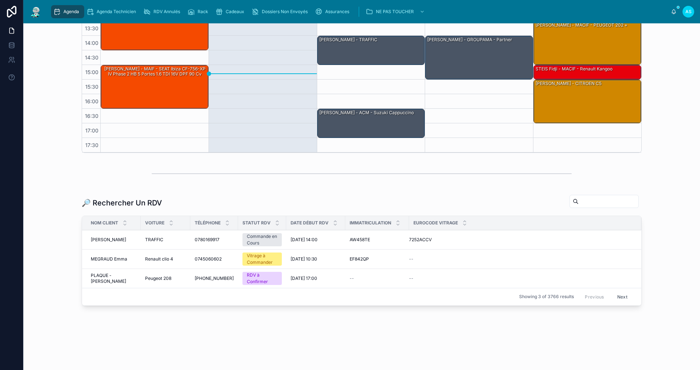
scroll to position [186, 0]
click at [579, 204] on input "text" at bounding box center [609, 201] width 60 height 10
paste input "**********"
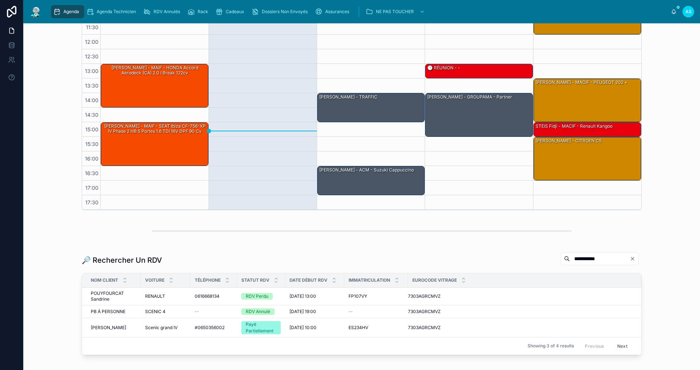
scroll to position [178, 0]
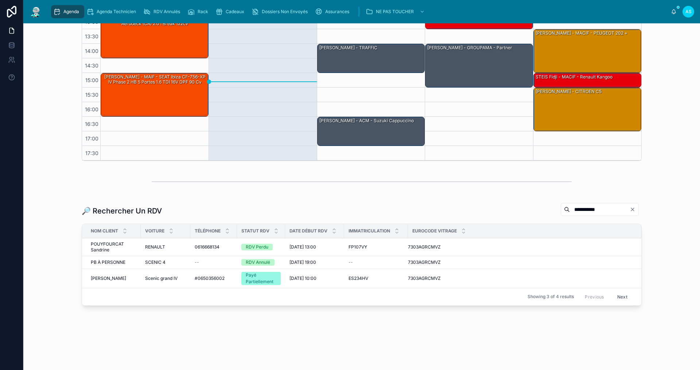
type input "**********"
click at [197, 244] on td "0616668134 0616668134" at bounding box center [213, 247] width 47 height 18
click at [201, 247] on span "0616668134" at bounding box center [207, 247] width 25 height 6
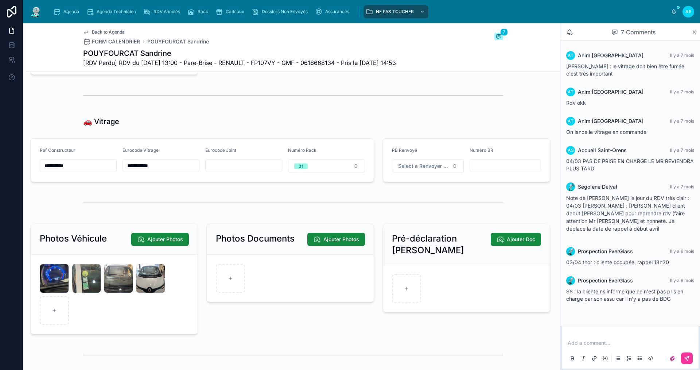
scroll to position [875, 0]
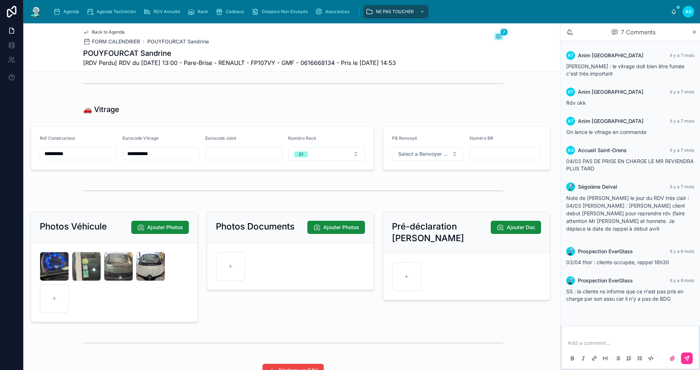
click at [423, 158] on span "Select a Renvoyer Vitrage" at bounding box center [423, 153] width 51 height 7
click at [403, 189] on div "À RENVOYER" at bounding box center [393, 188] width 27 height 7
click at [73, 14] on span "Agenda" at bounding box center [71, 12] width 16 height 6
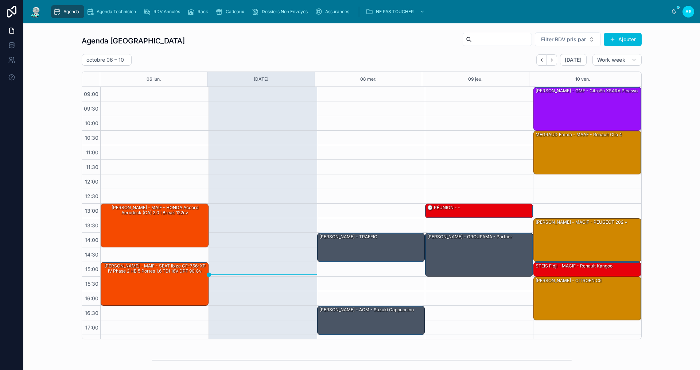
scroll to position [11, 0]
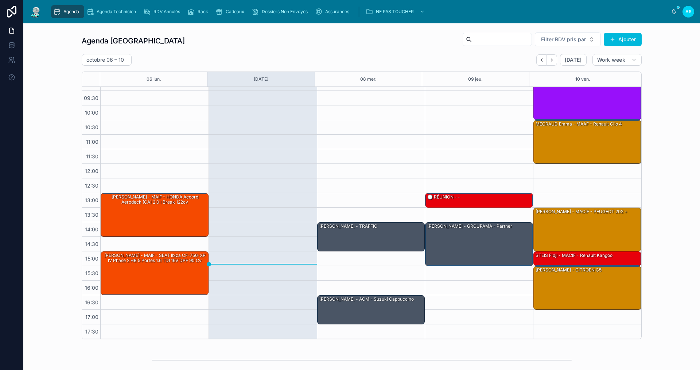
click at [201, 2] on div "Agenda Agenda Technicien RDV Annulés Rack Cadeaux Dossiers Non Envoyés Assuranc…" at bounding box center [361, 11] width 677 height 23
click at [202, 7] on div "Rack" at bounding box center [199, 12] width 24 height 12
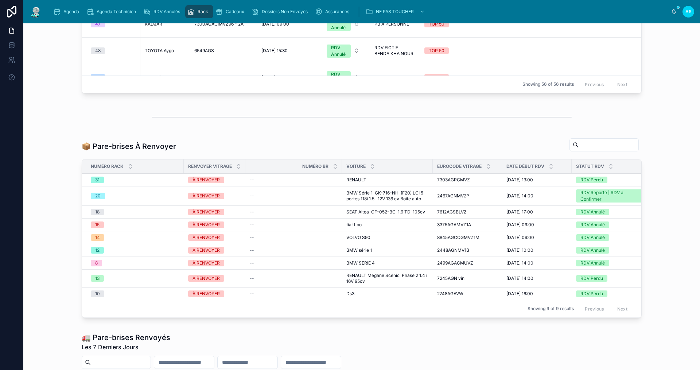
scroll to position [328, 0]
